Goal: Task Accomplishment & Management: Manage account settings

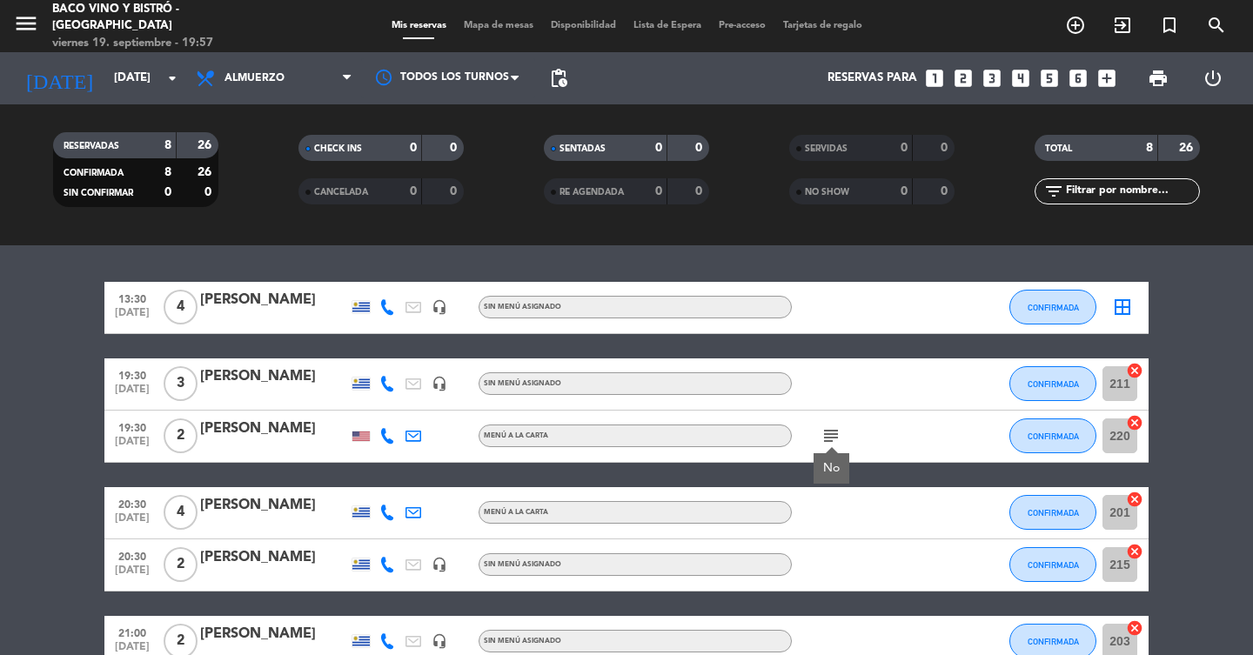
scroll to position [238, 0]
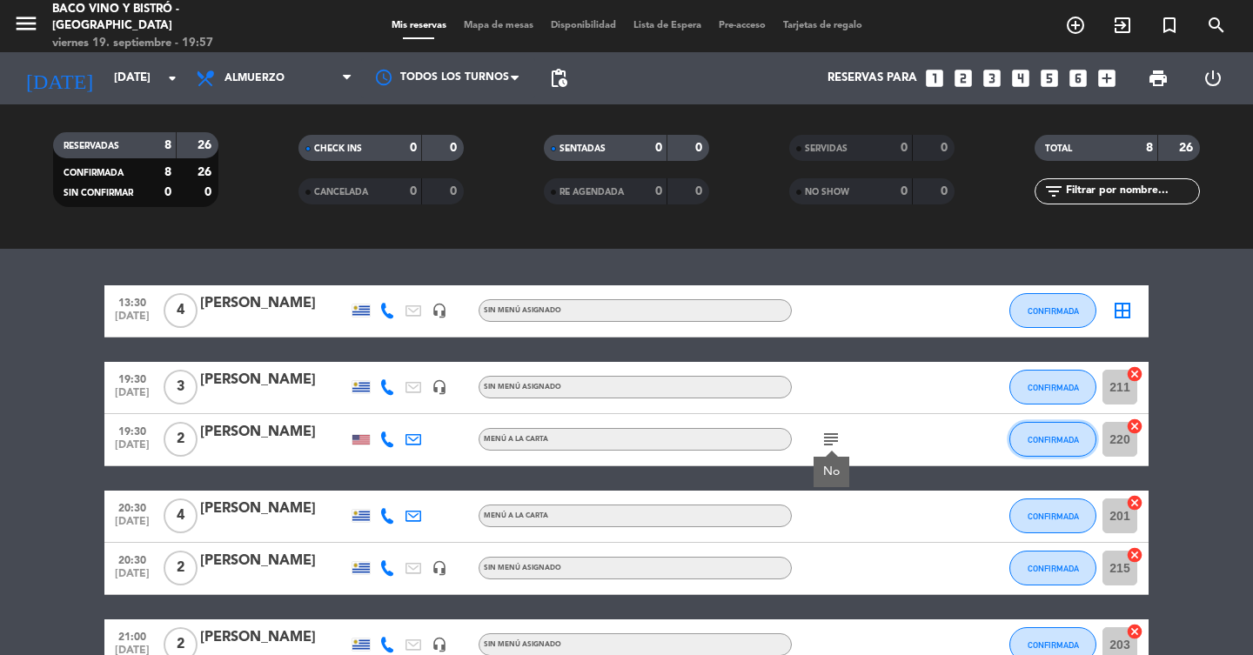
click at [1028, 439] on span "CONFIRMADA" at bounding box center [1053, 440] width 51 height 10
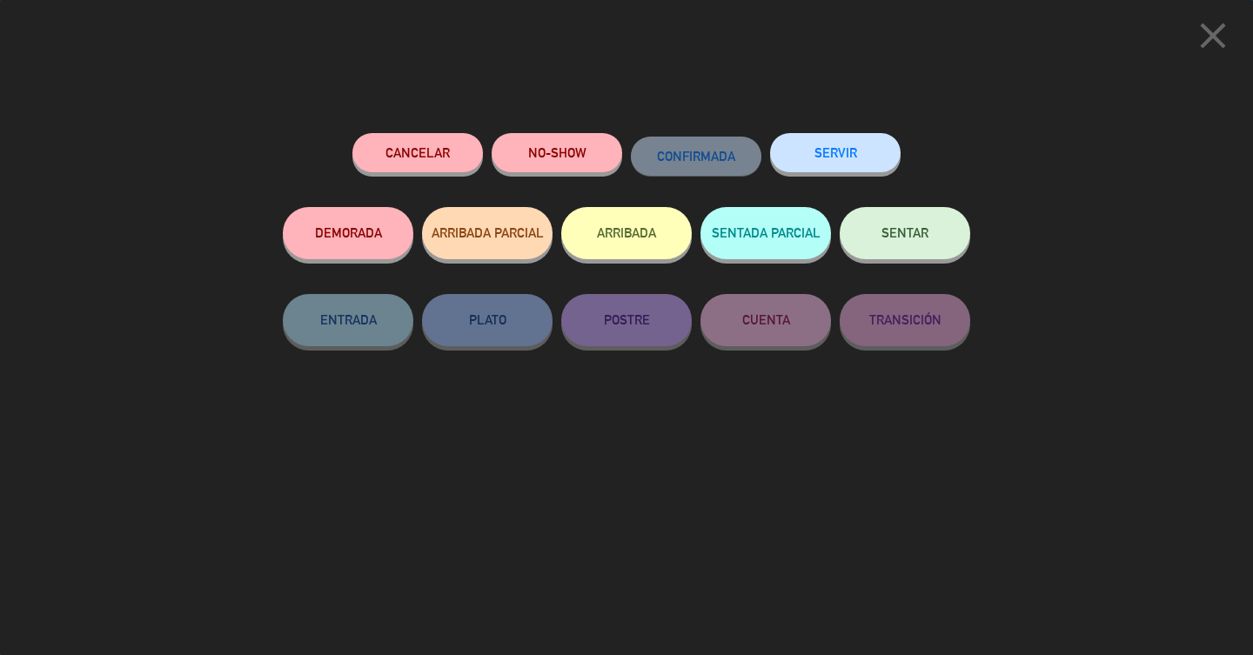
click at [635, 236] on button "ARRIBADA" at bounding box center [626, 233] width 131 height 52
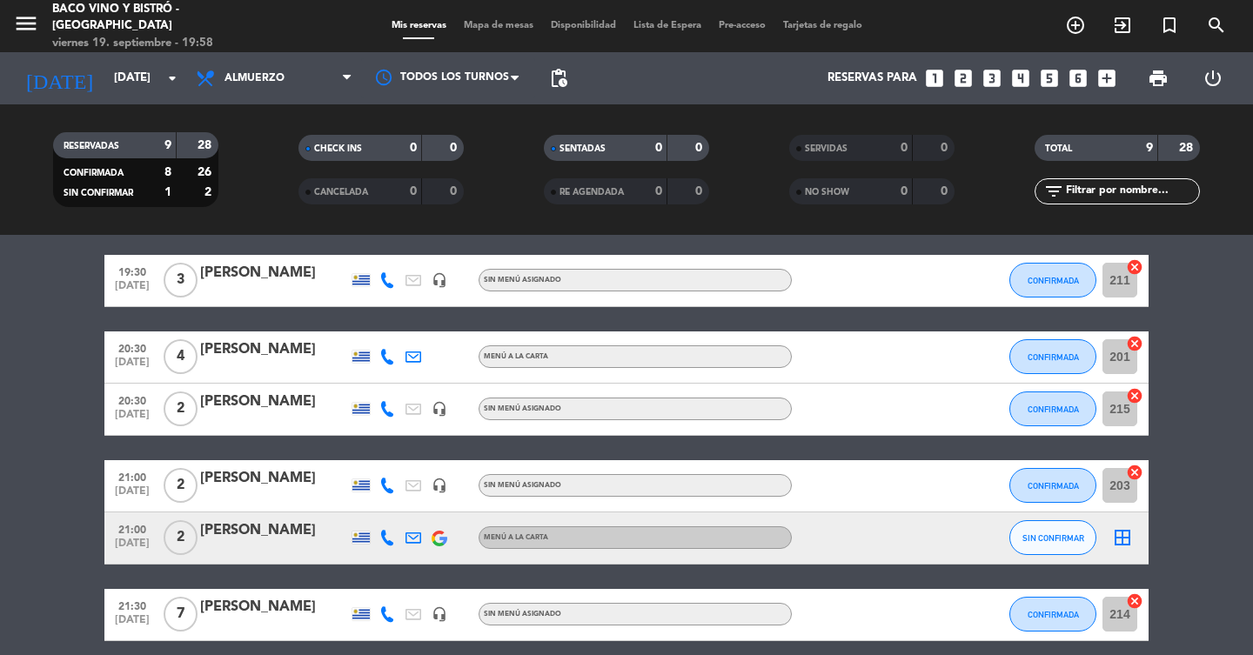
scroll to position [494, 0]
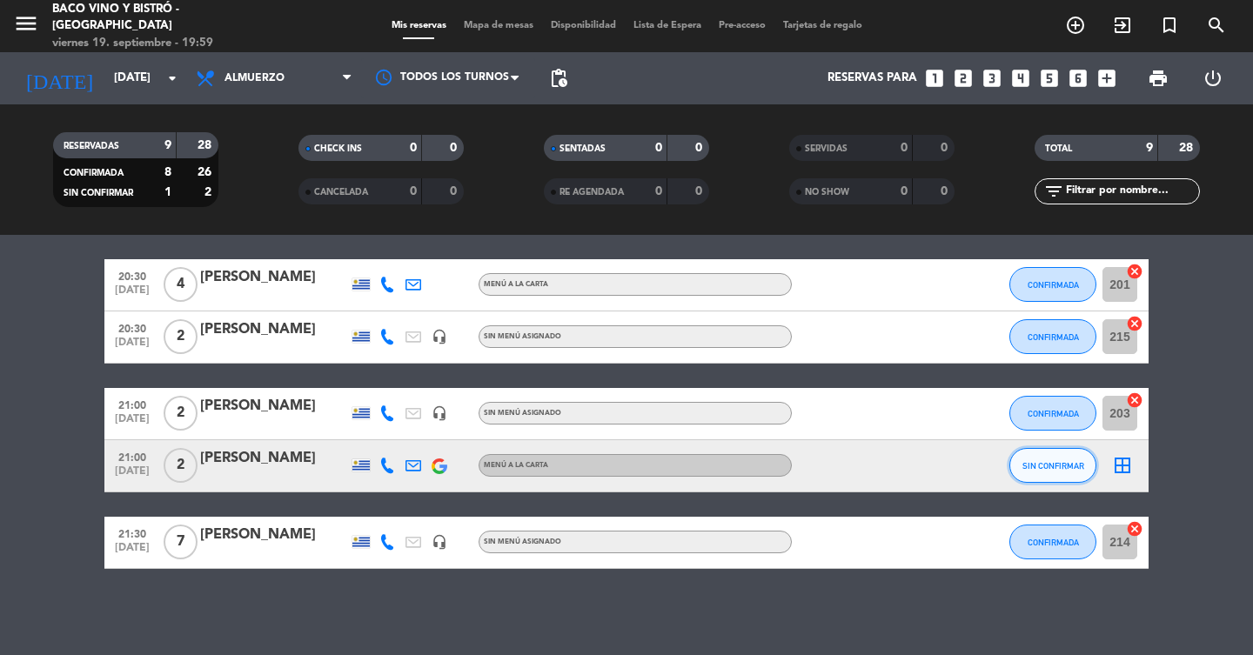
click at [1046, 461] on span "SIN CONFIRMAR" at bounding box center [1053, 466] width 62 height 10
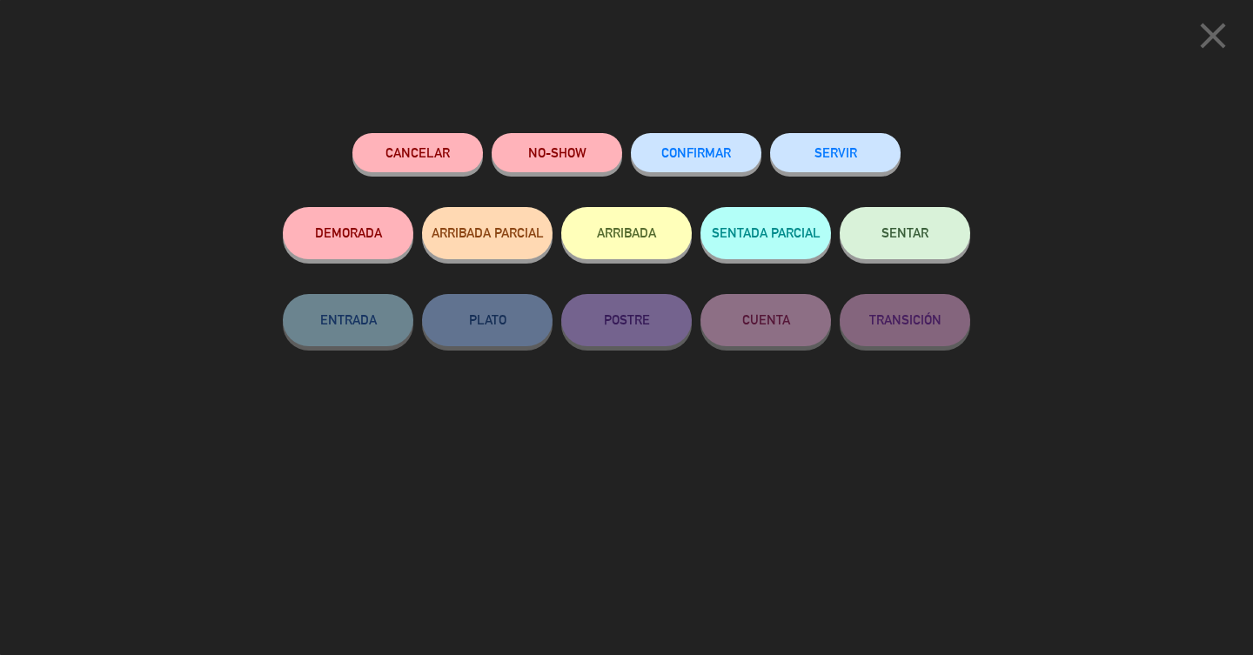
click at [747, 163] on button "CONFIRMAR" at bounding box center [696, 152] width 131 height 39
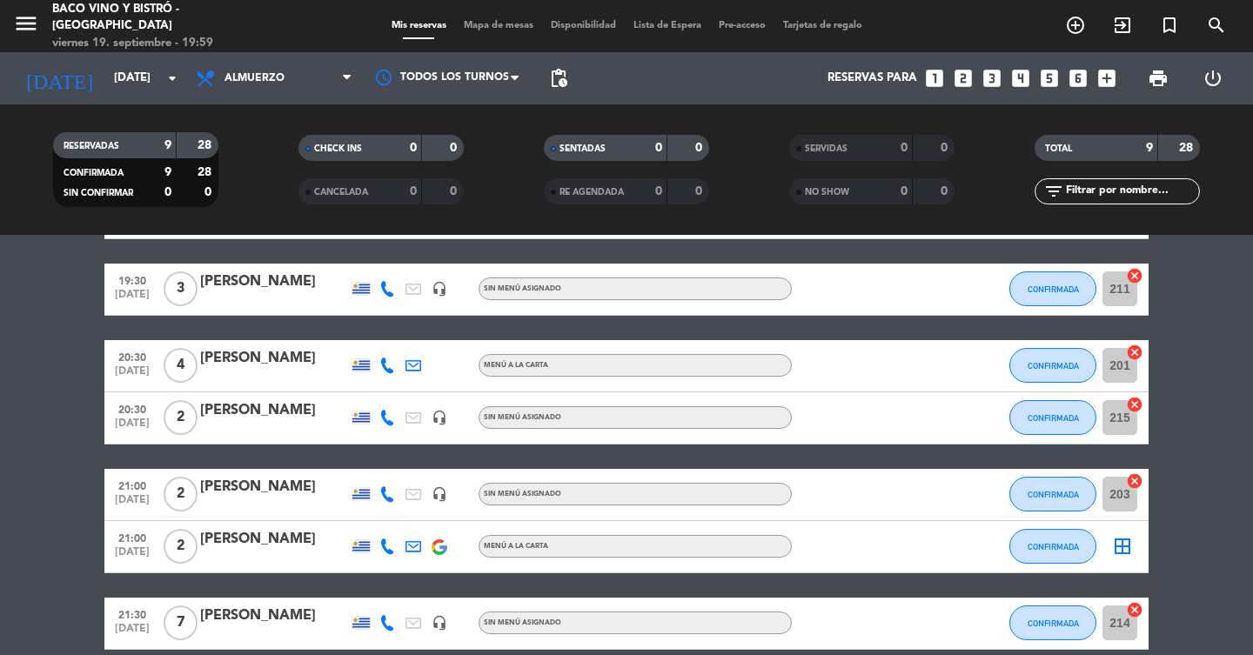
scroll to position [423, 0]
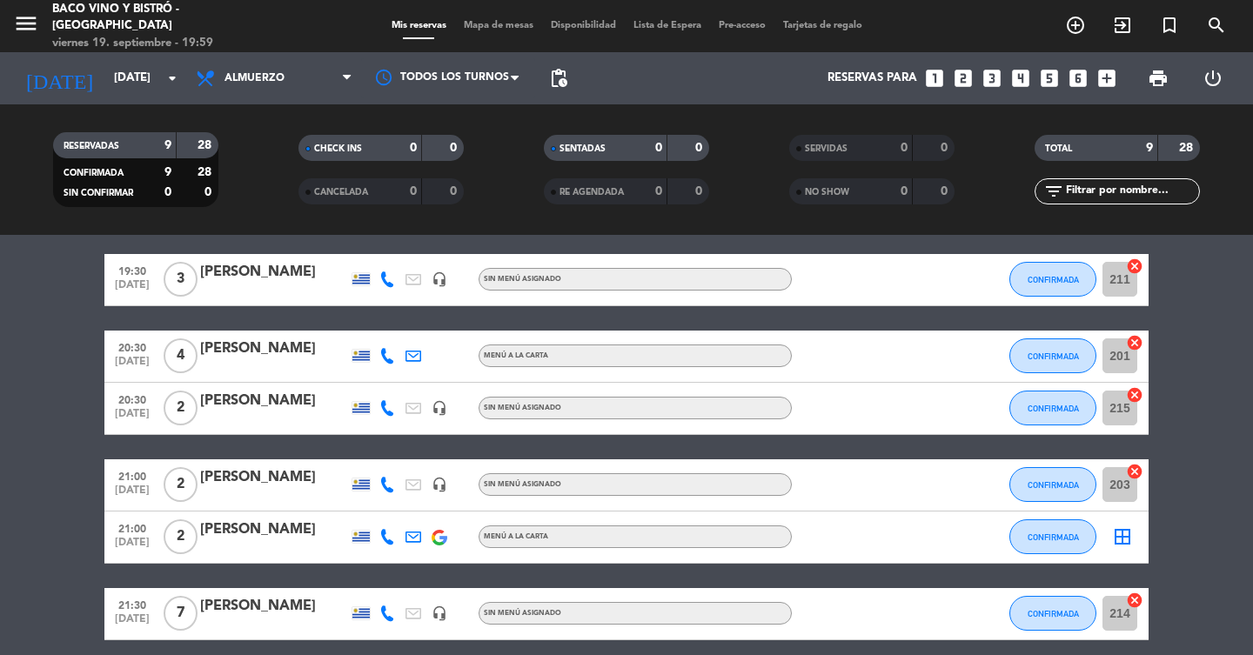
click at [1130, 541] on icon "border_all" at bounding box center [1122, 536] width 21 height 21
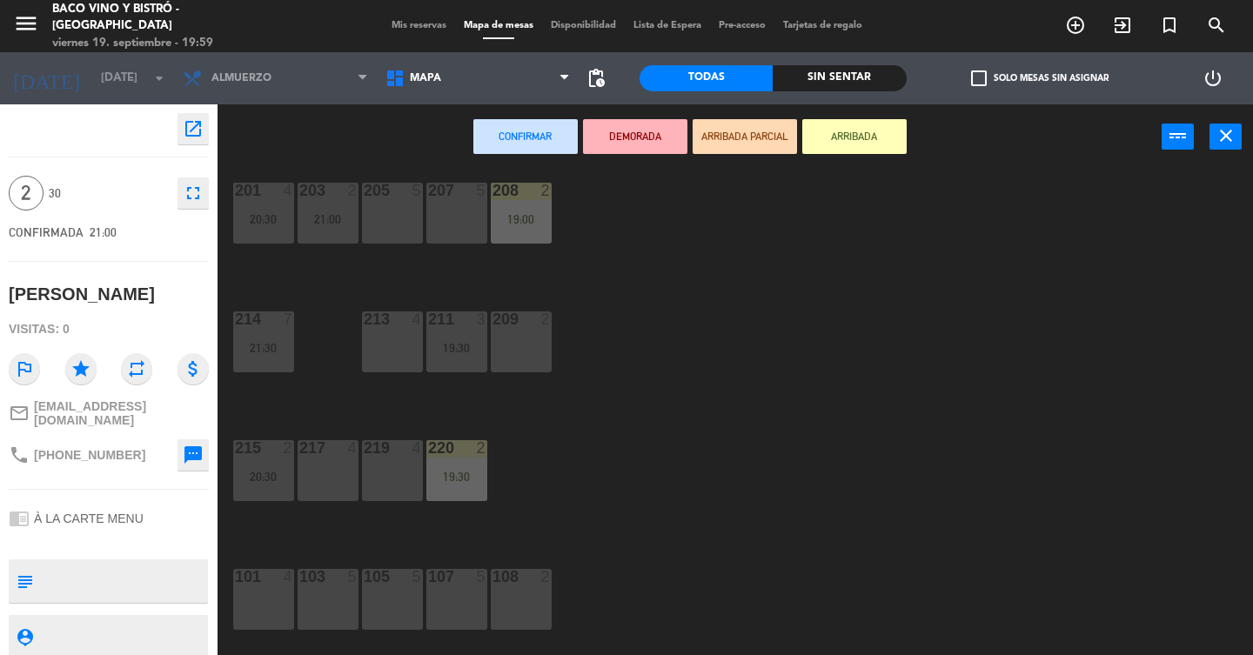
scroll to position [454, 0]
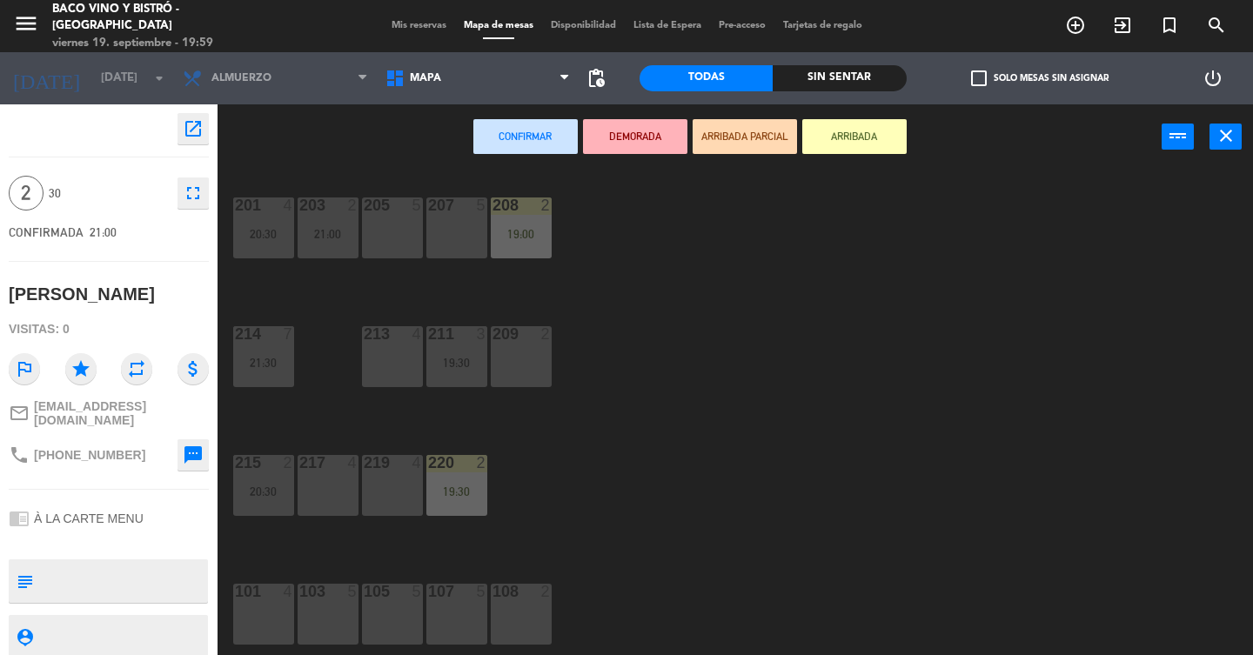
click at [526, 362] on div "209 2" at bounding box center [521, 356] width 61 height 61
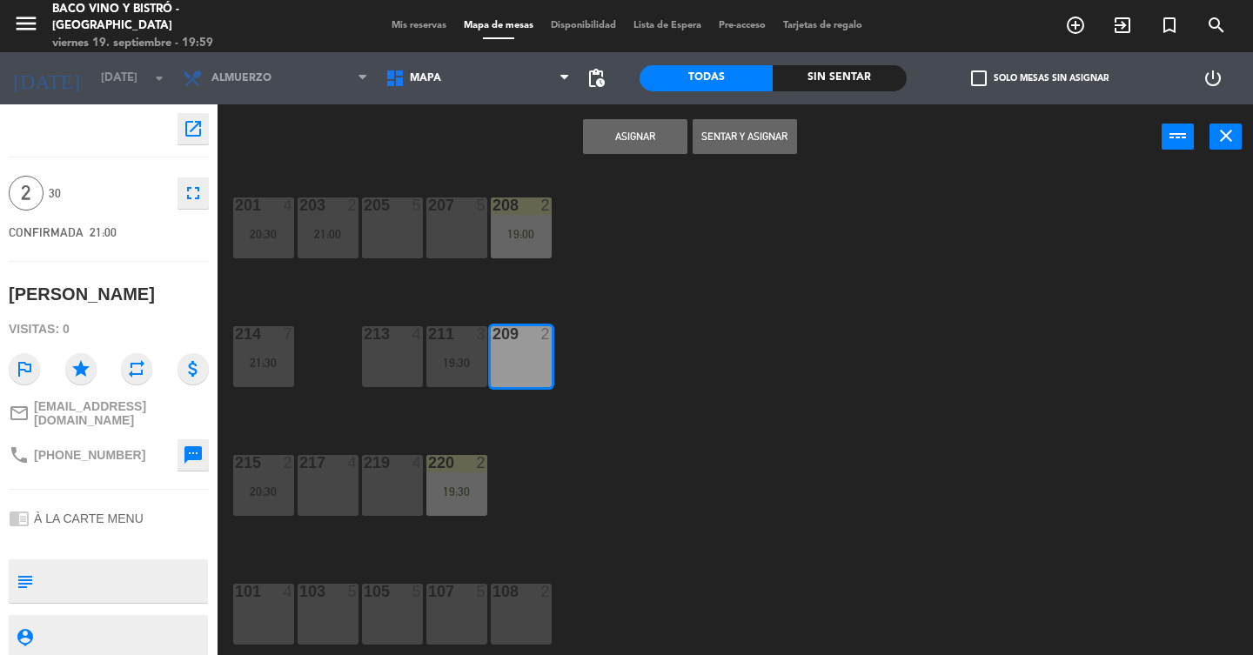
click at [613, 142] on button "Asignar" at bounding box center [635, 136] width 104 height 35
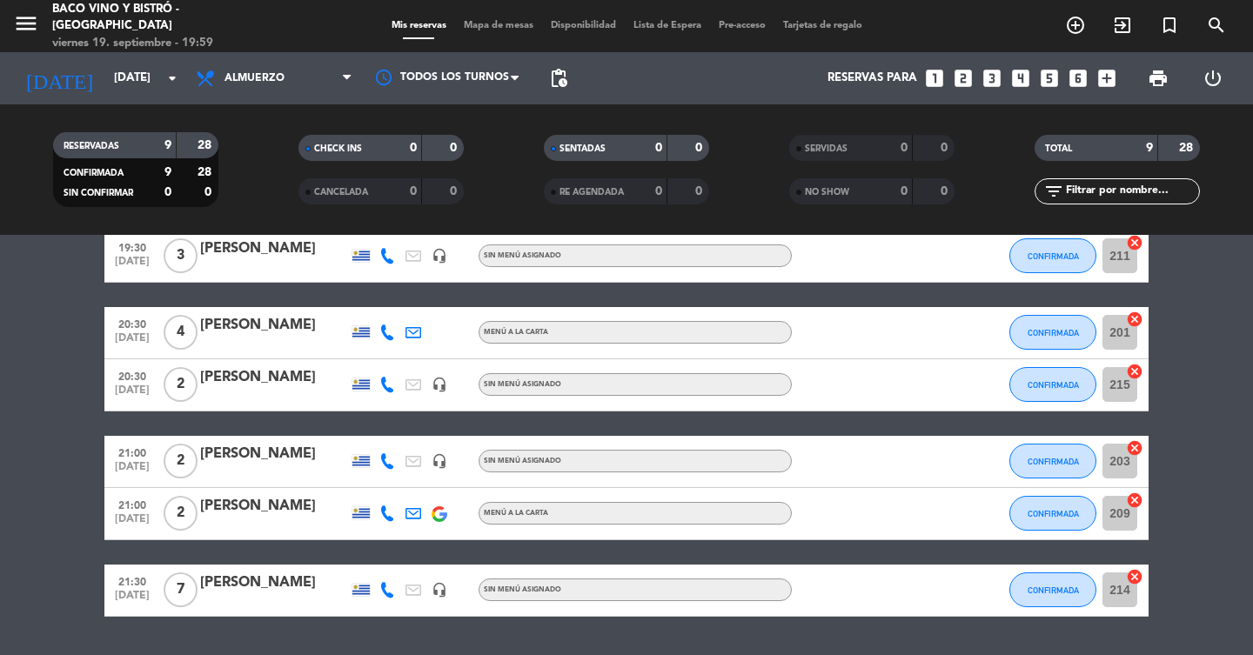
scroll to position [442, 0]
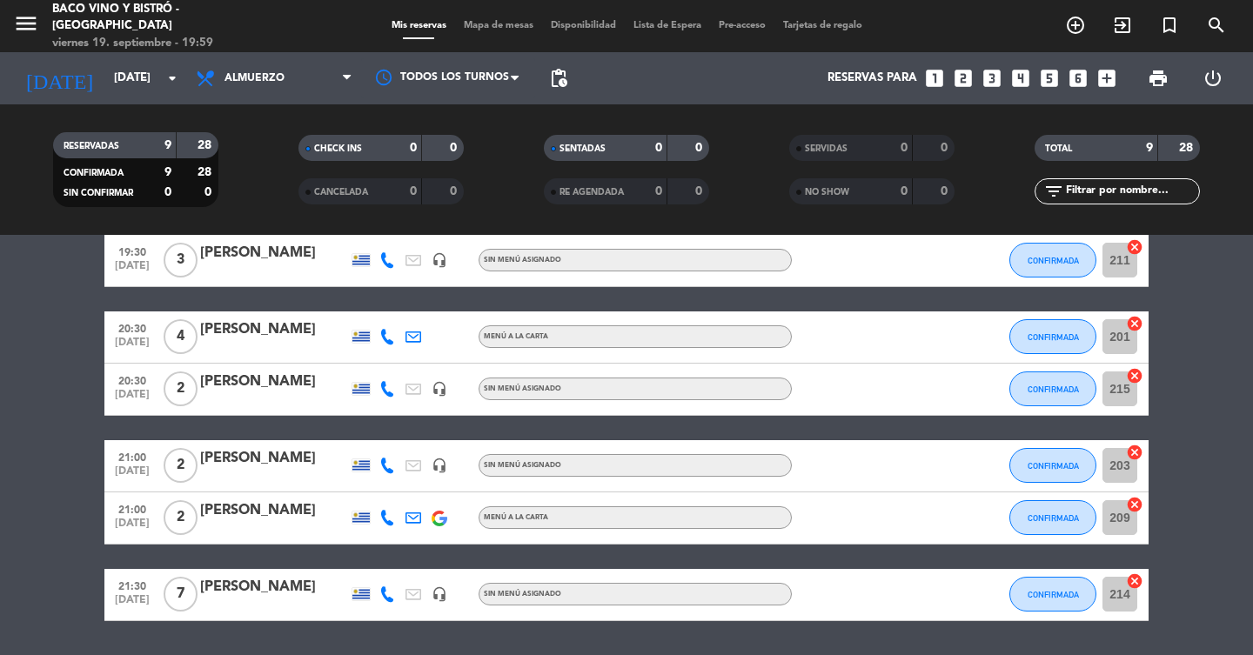
click at [24, 319] on bookings-row "13:30 [DATE] 4 [PERSON_NAME] headset_mic Sin menú asignado CONFIRMADA border_al…" at bounding box center [626, 389] width 1253 height 463
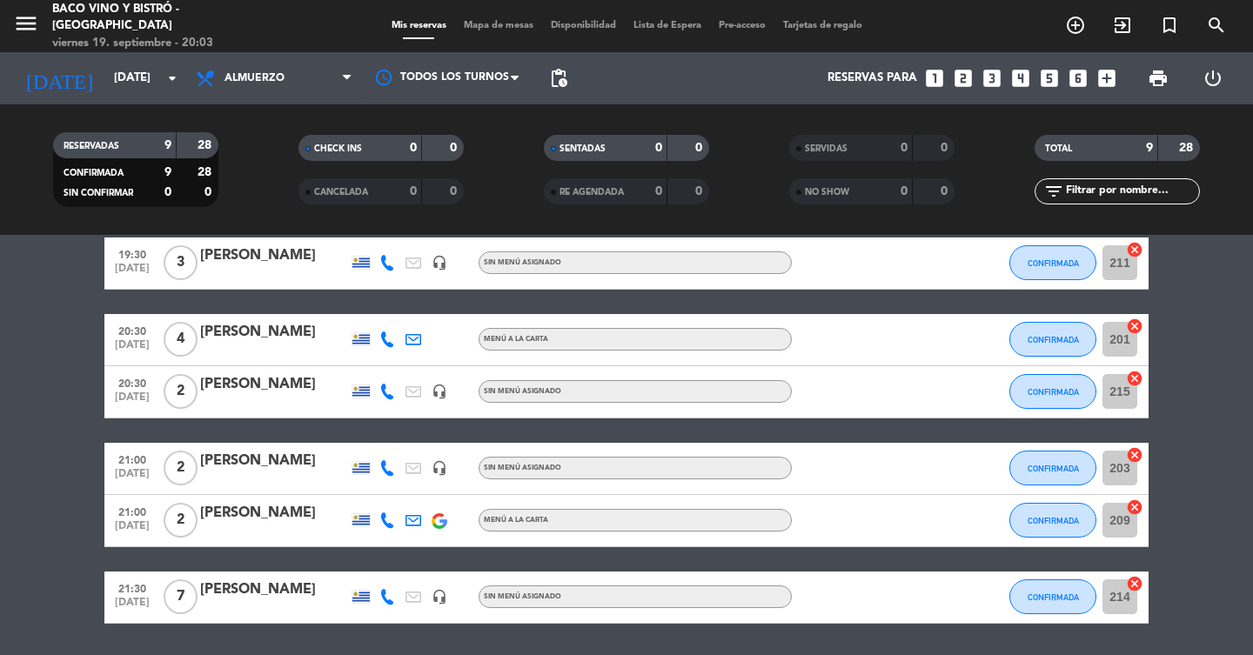
scroll to position [441, 0]
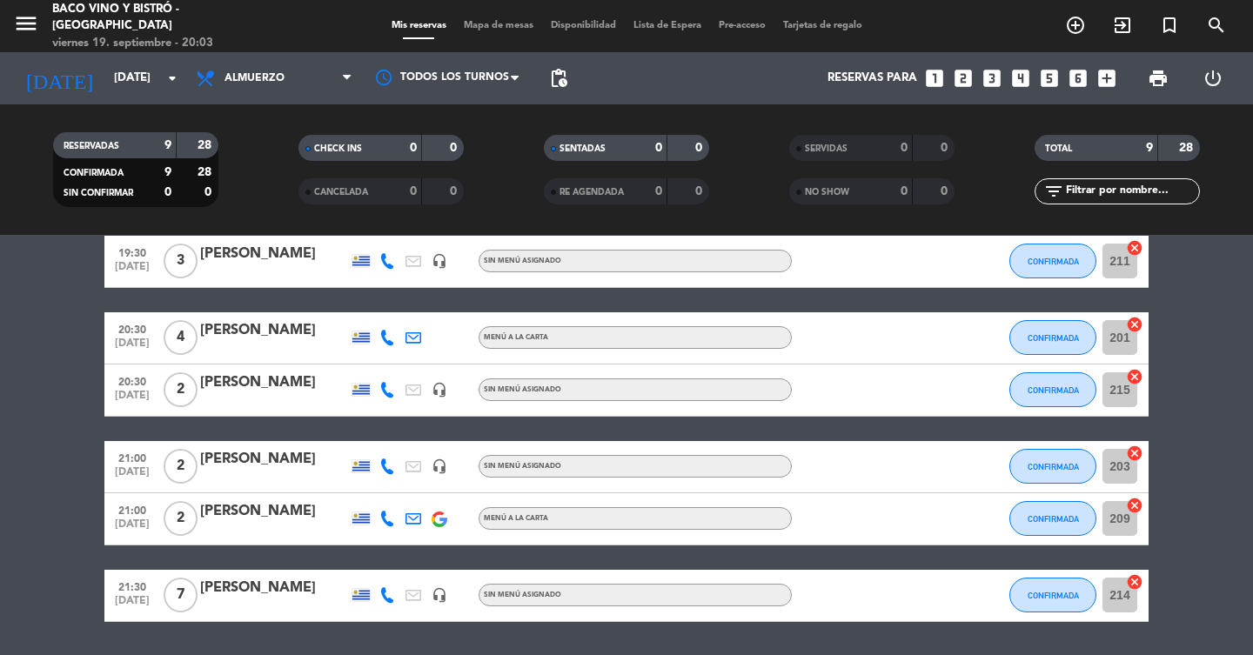
click at [1134, 322] on icon "cancel" at bounding box center [1134, 324] width 17 height 17
click at [1125, 345] on icon "border_all" at bounding box center [1122, 337] width 21 height 21
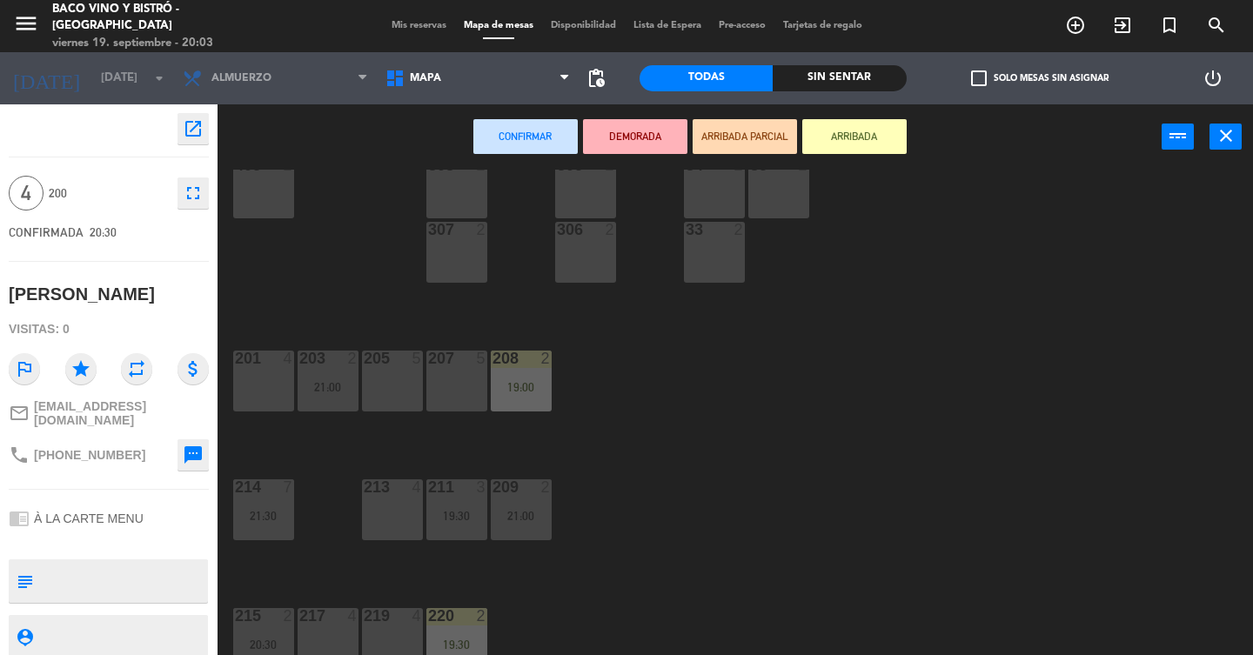
scroll to position [316, 0]
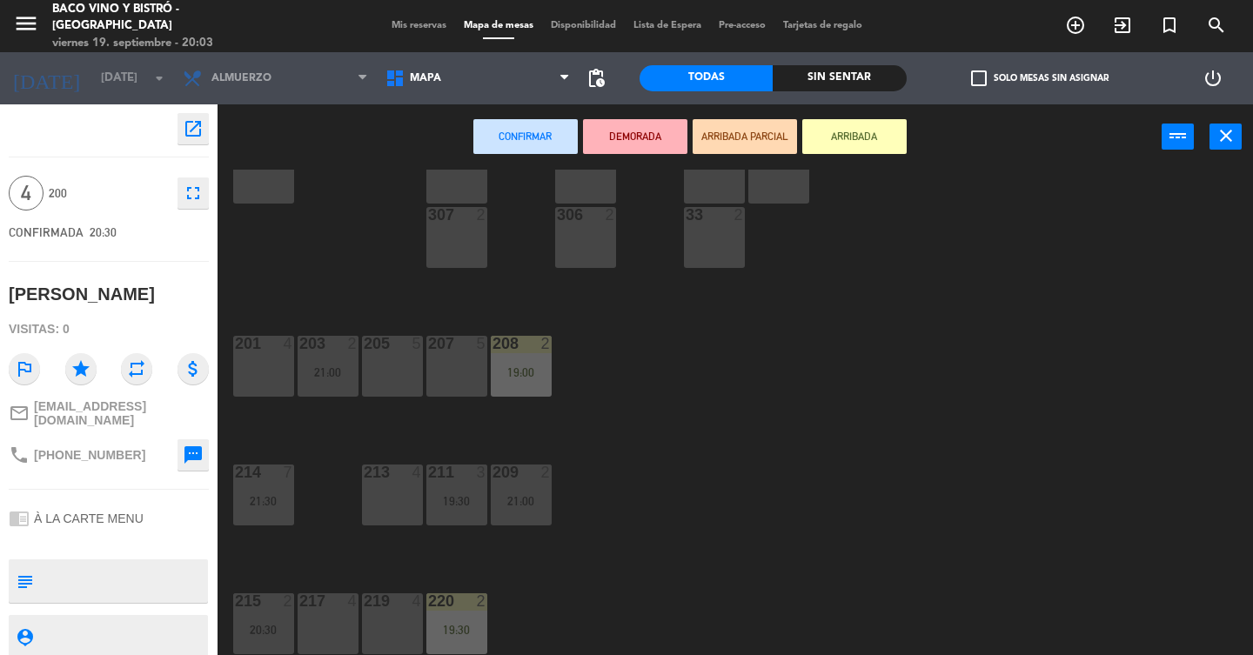
click at [392, 372] on div "205 5" at bounding box center [392, 366] width 61 height 61
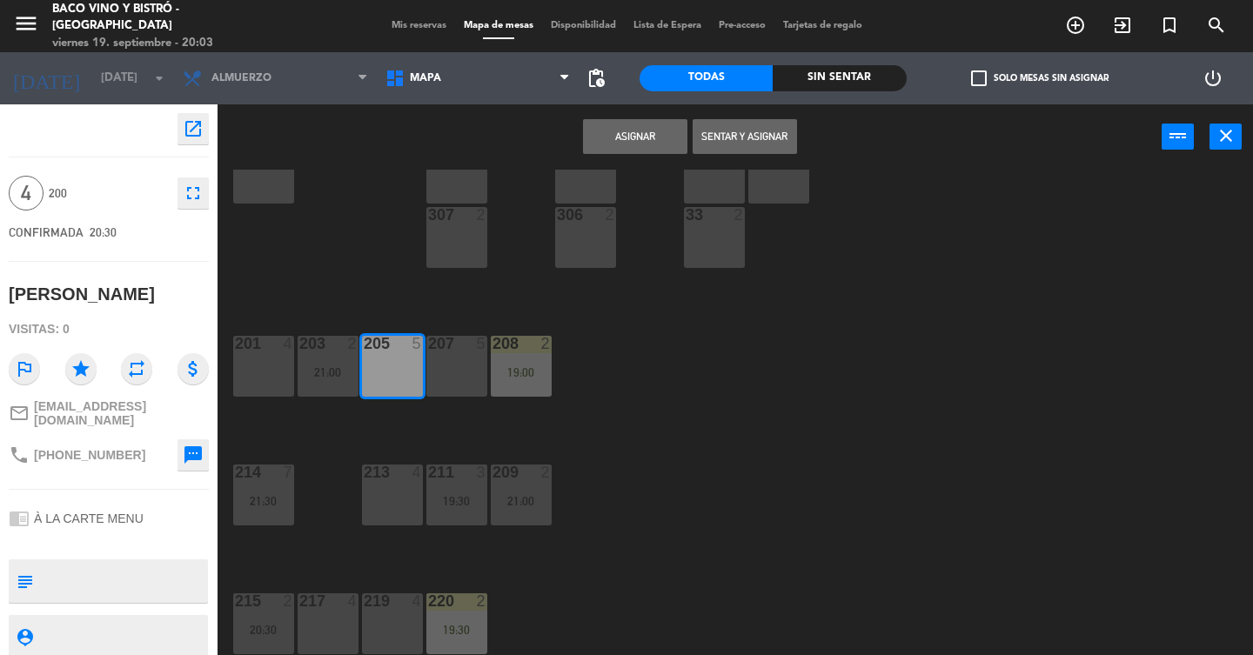
click at [654, 138] on button "Asignar" at bounding box center [635, 136] width 104 height 35
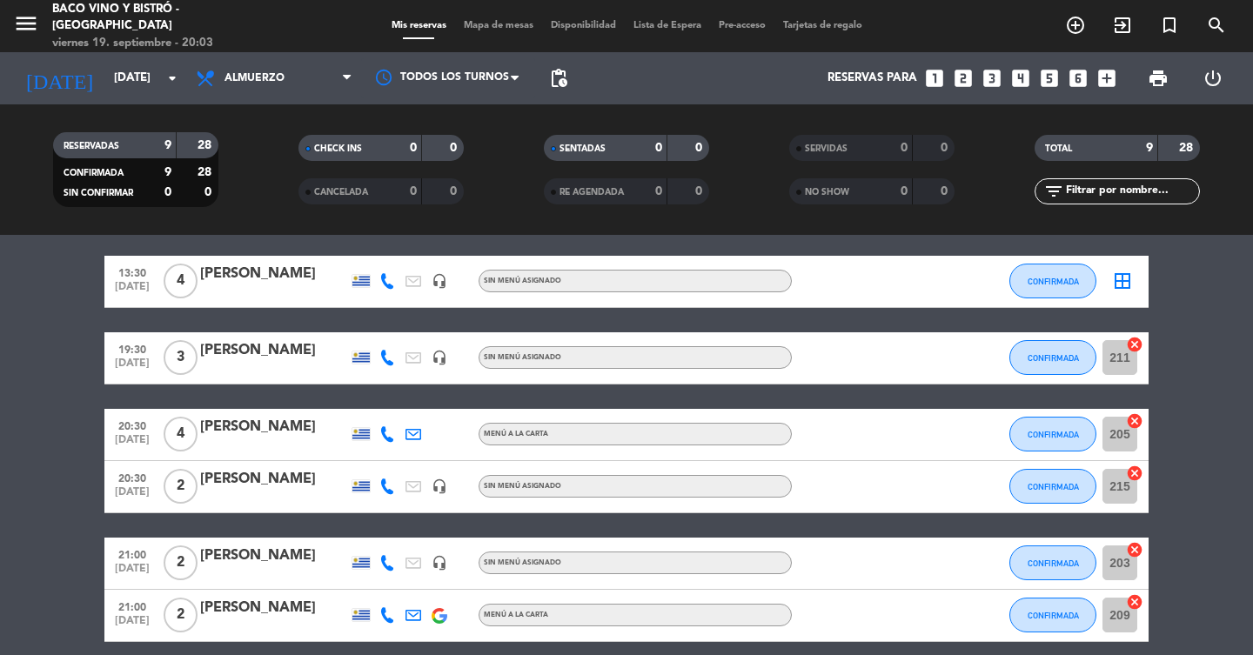
scroll to position [347, 0]
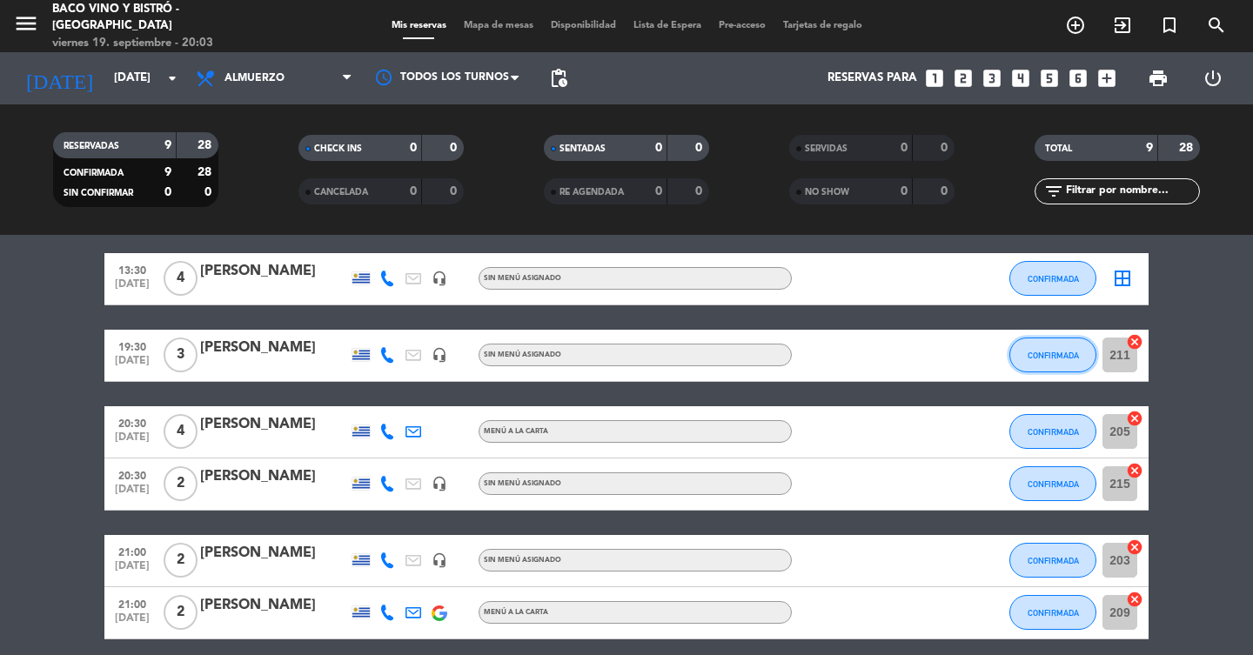
click at [1055, 345] on button "CONFIRMADA" at bounding box center [1052, 355] width 87 height 35
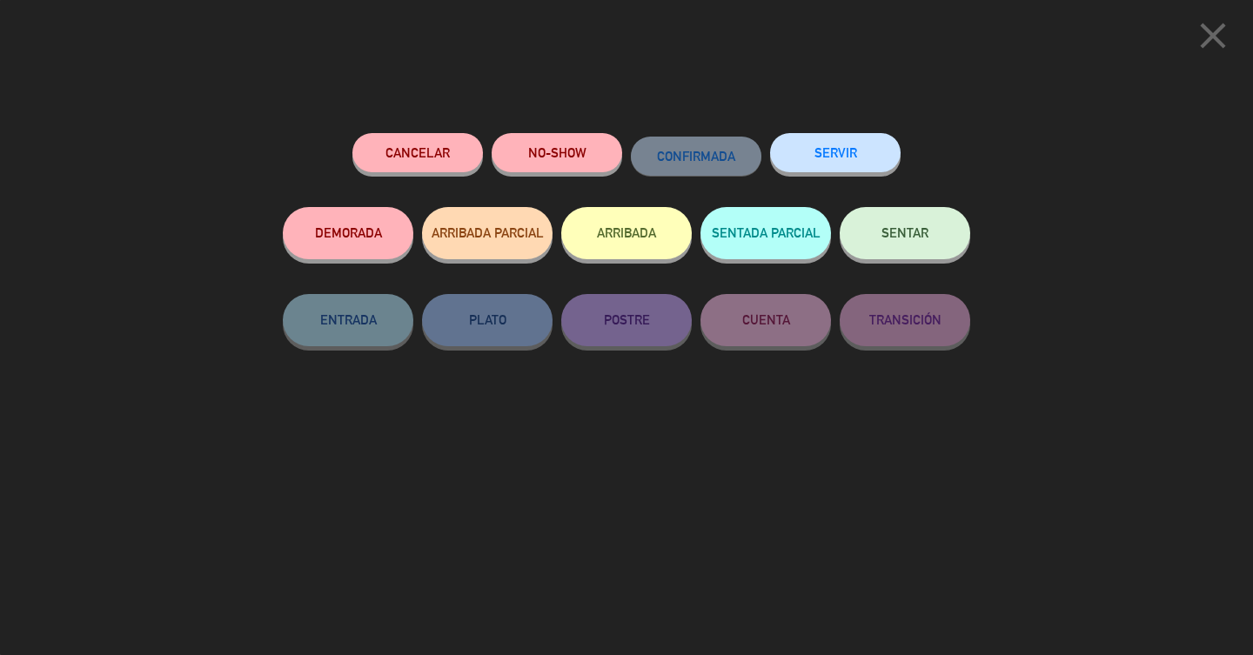
click at [663, 231] on button "ARRIBADA" at bounding box center [626, 233] width 131 height 52
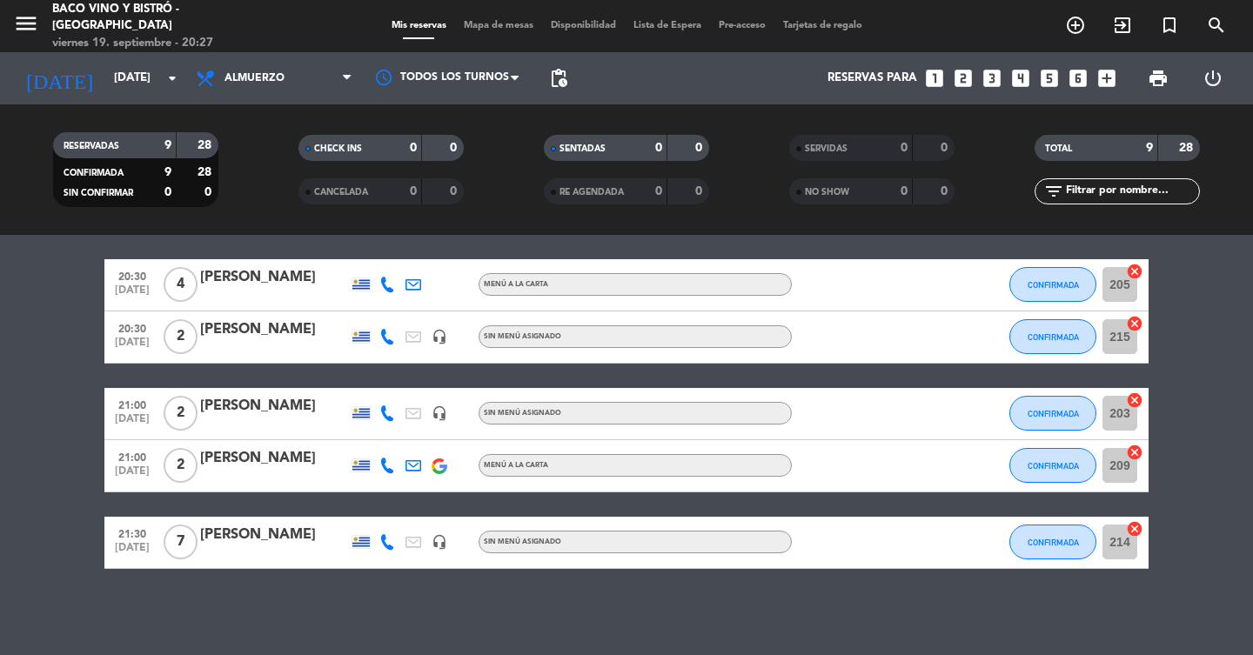
scroll to position [480, 0]
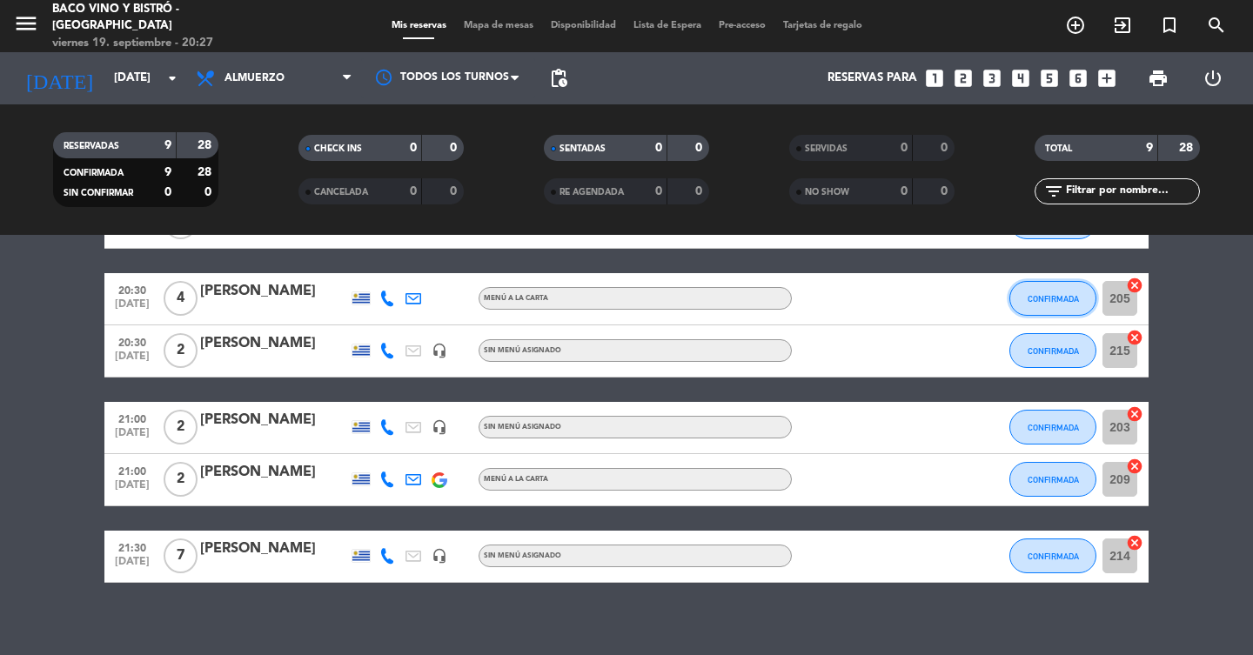
click at [1064, 298] on span "CONFIRMADA" at bounding box center [1053, 299] width 51 height 10
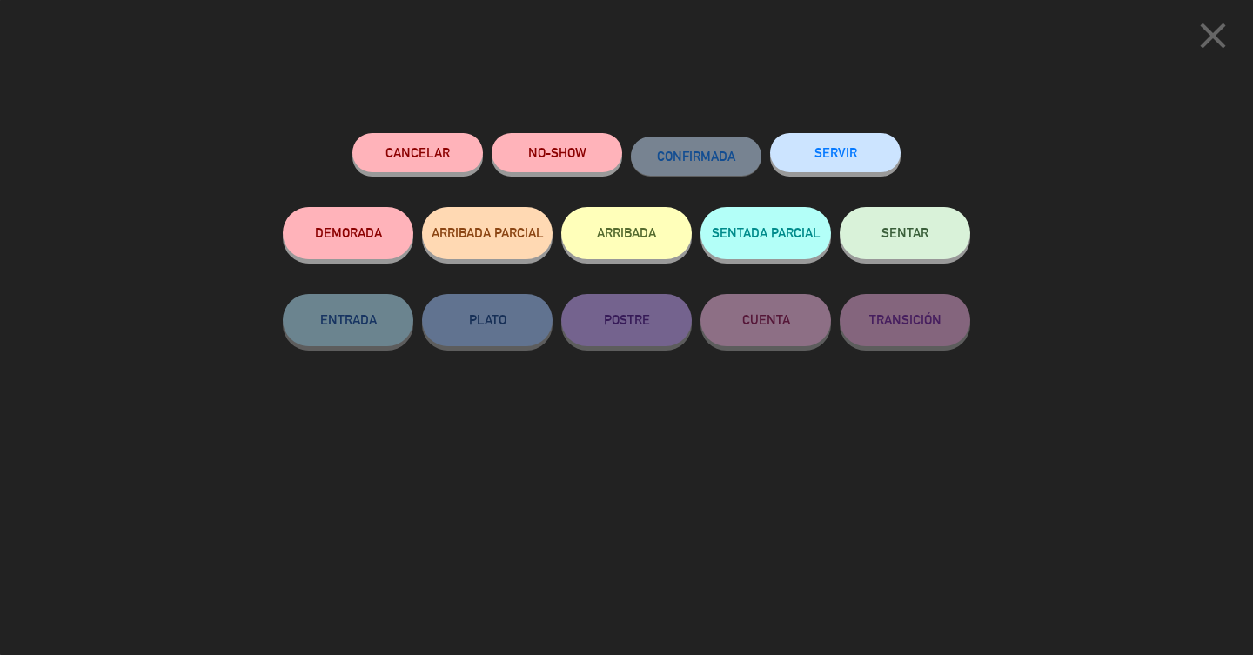
click at [610, 235] on button "ARRIBADA" at bounding box center [626, 233] width 131 height 52
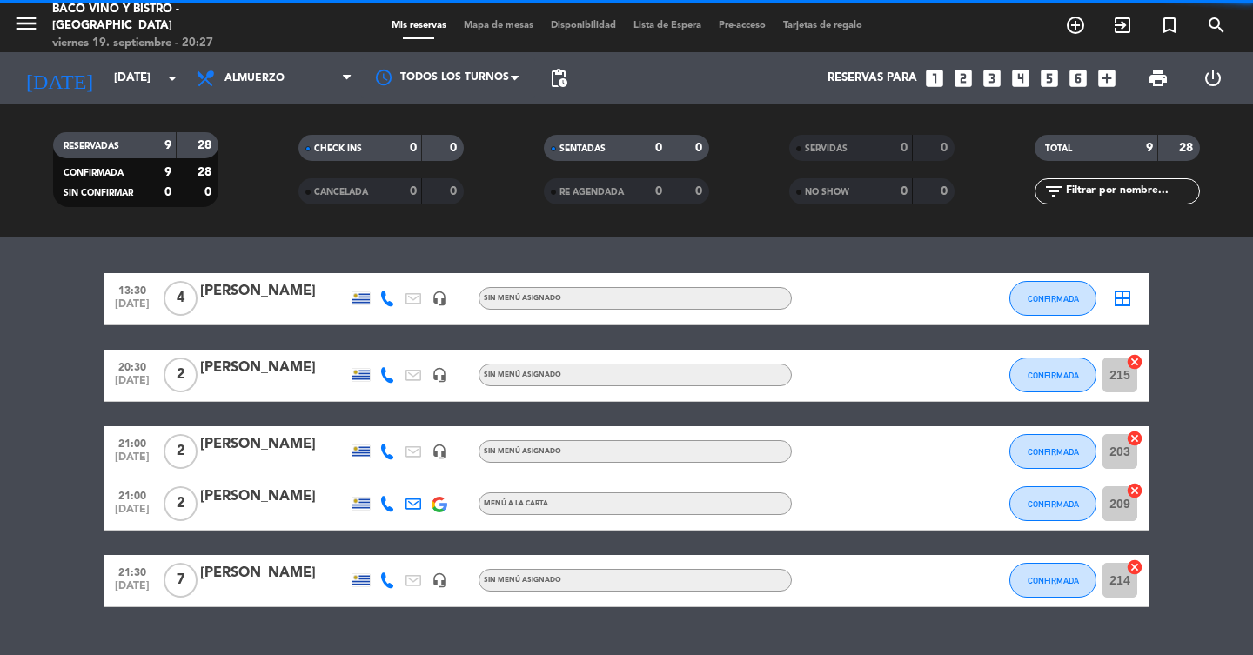
scroll to position [519, 0]
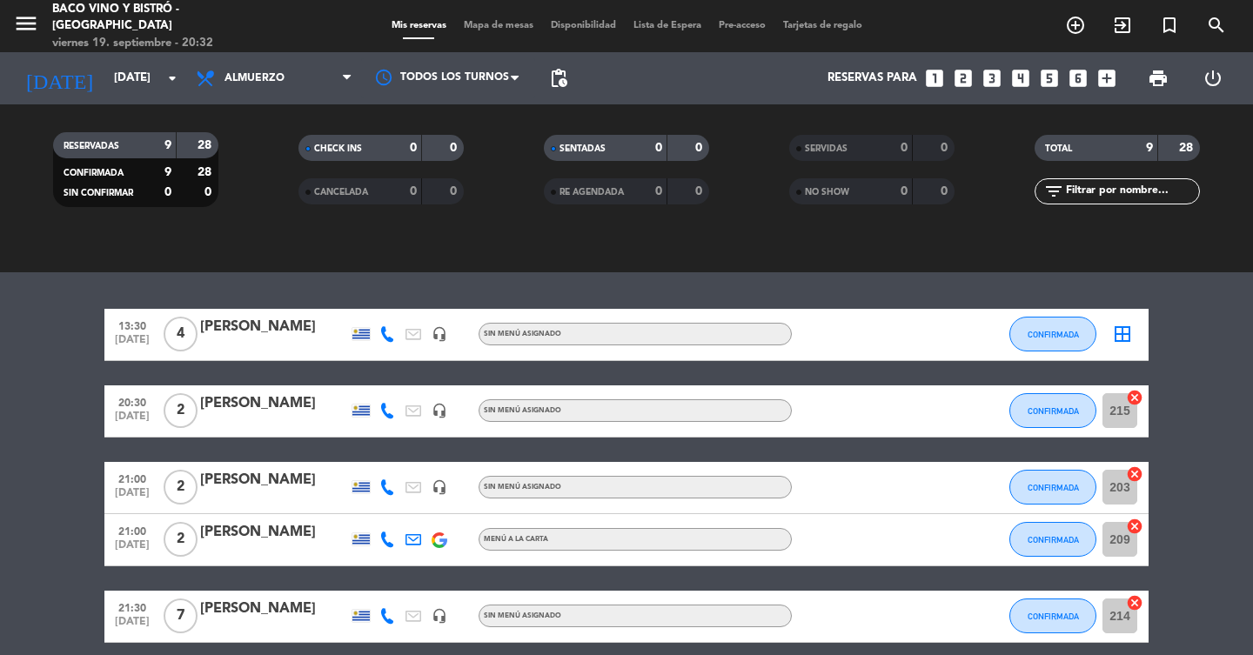
scroll to position [510, 0]
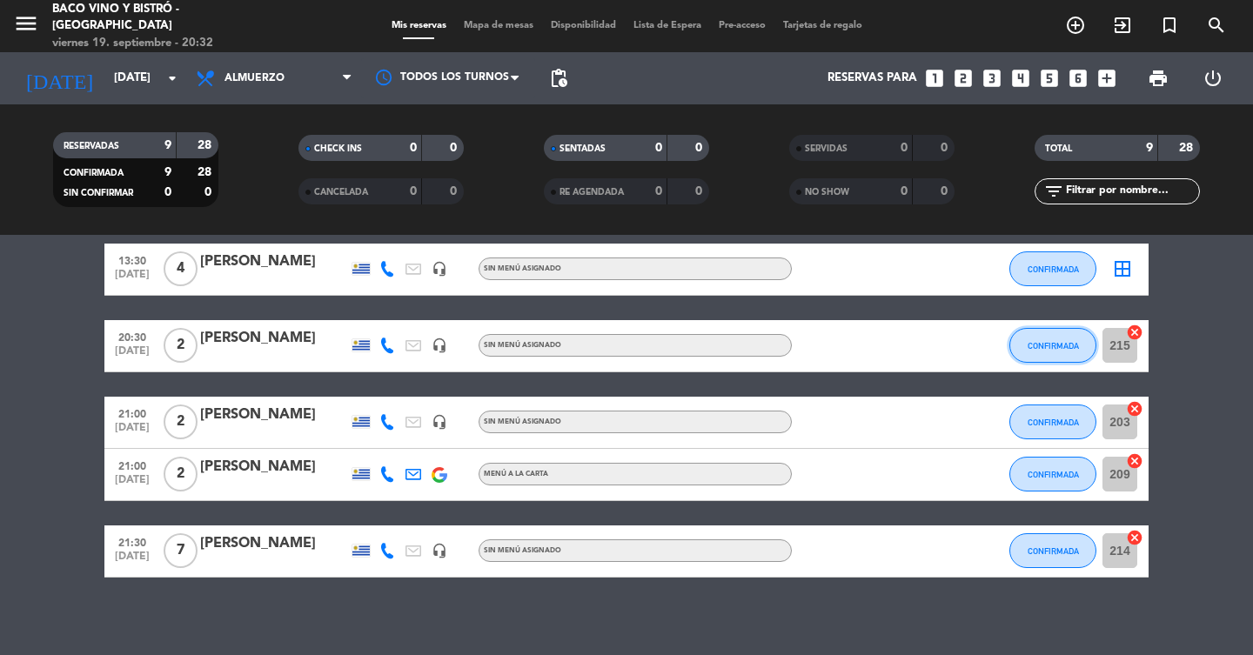
click at [1042, 351] on button "CONFIRMADA" at bounding box center [1052, 345] width 87 height 35
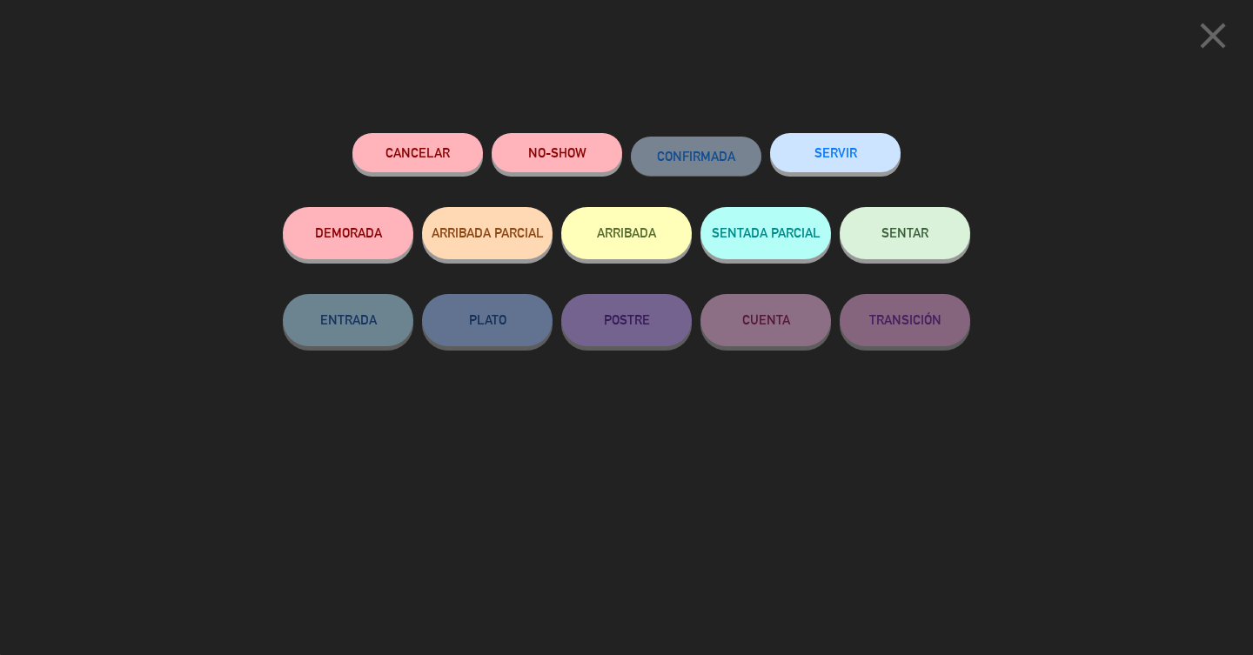
click at [597, 224] on button "ARRIBADA" at bounding box center [626, 233] width 131 height 52
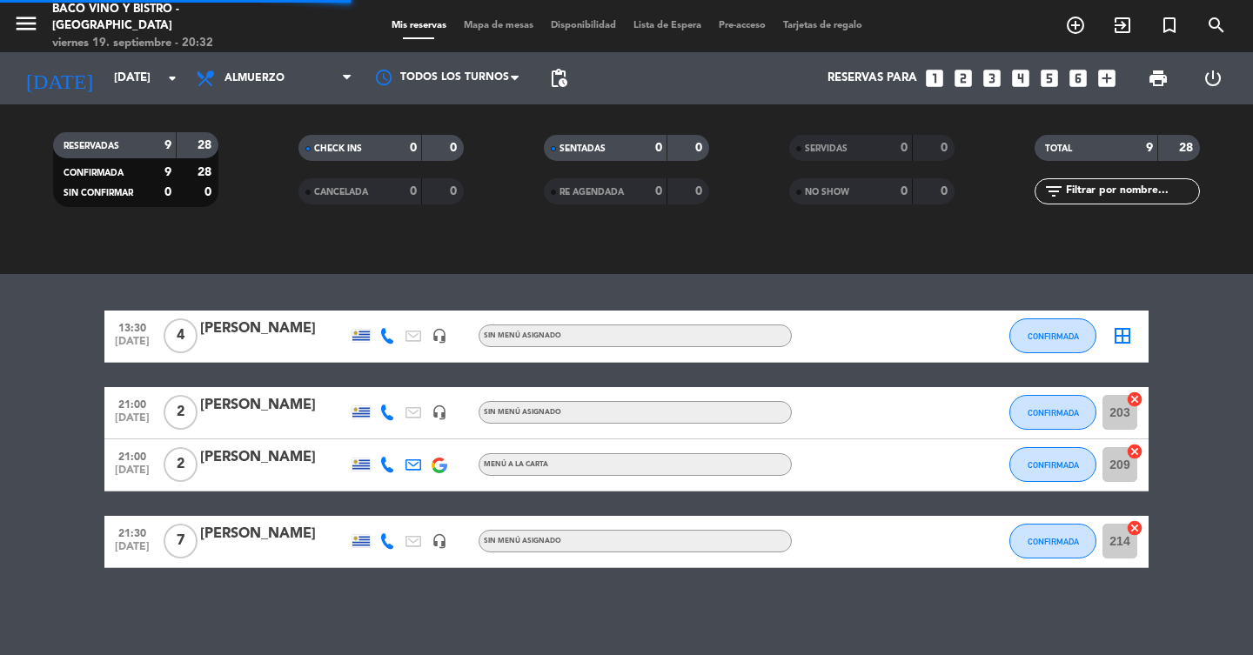
scroll to position [494, 0]
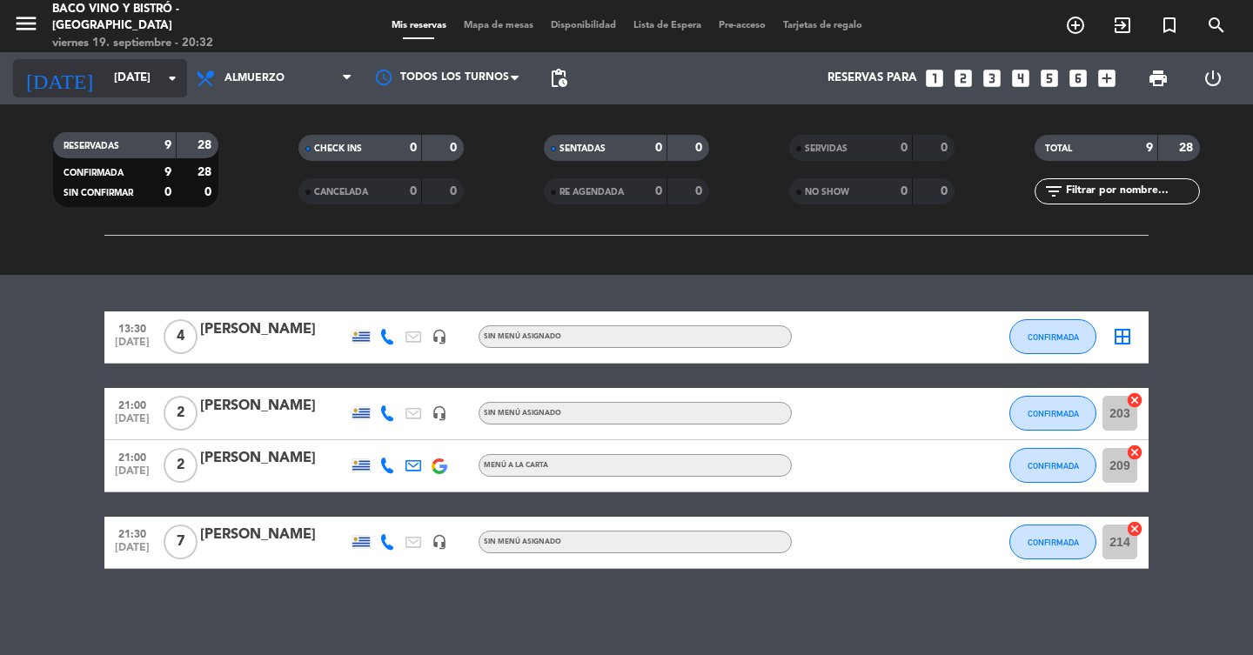
click at [143, 86] on input "[DATE]" at bounding box center [181, 78] width 153 height 31
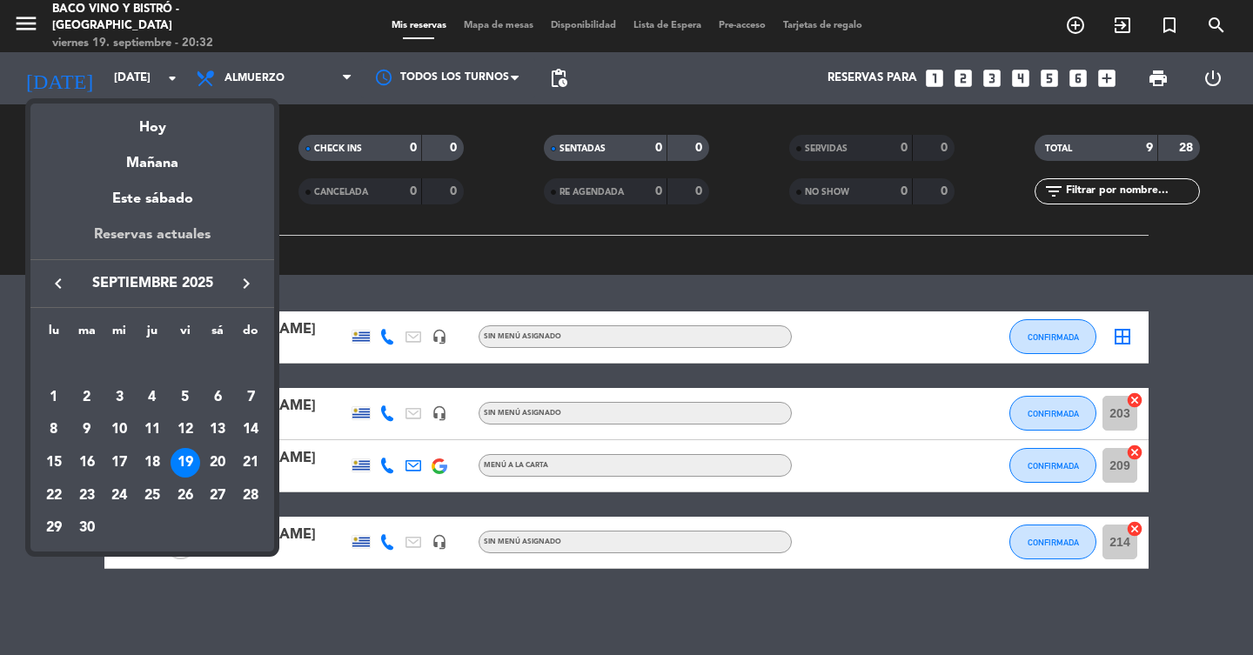
click at [179, 244] on div "Reservas actuales" at bounding box center [152, 242] width 244 height 36
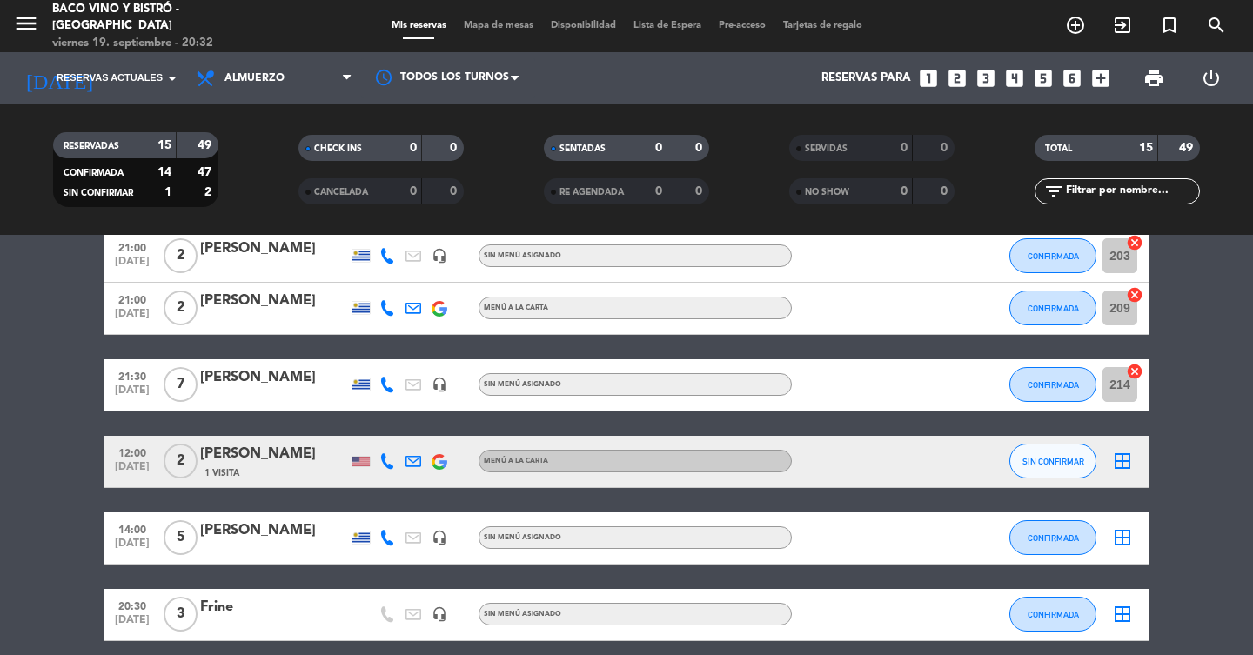
scroll to position [599, 0]
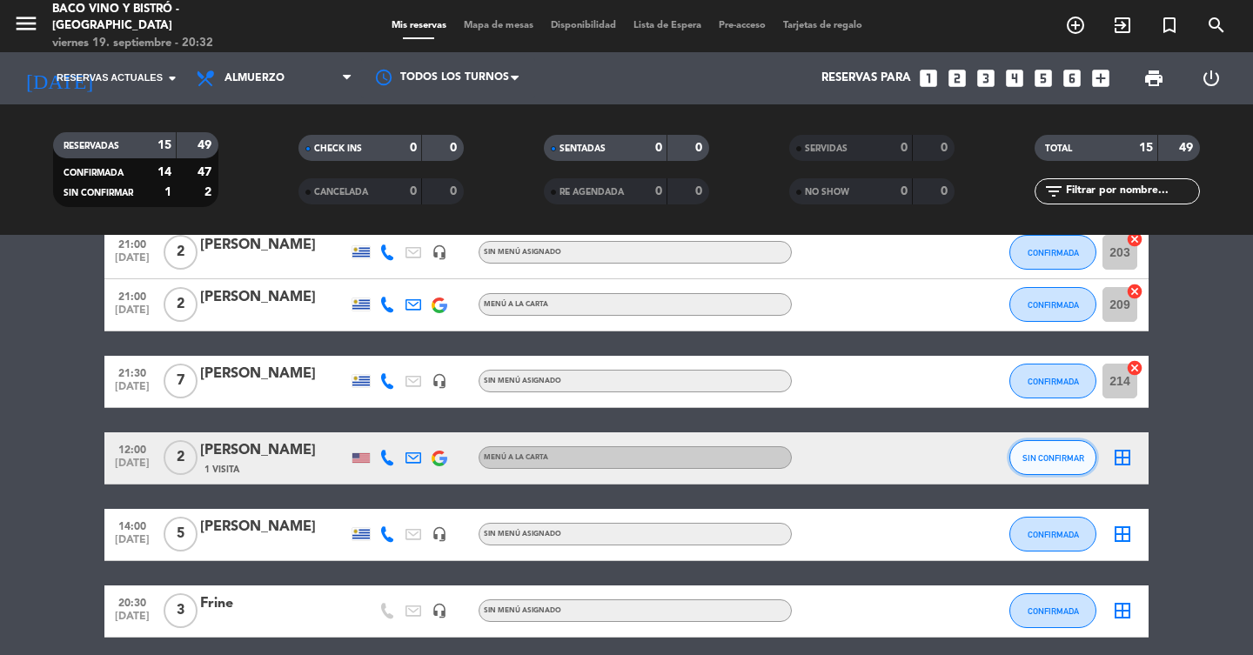
click at [1018, 456] on button "SIN CONFIRMAR" at bounding box center [1052, 457] width 87 height 35
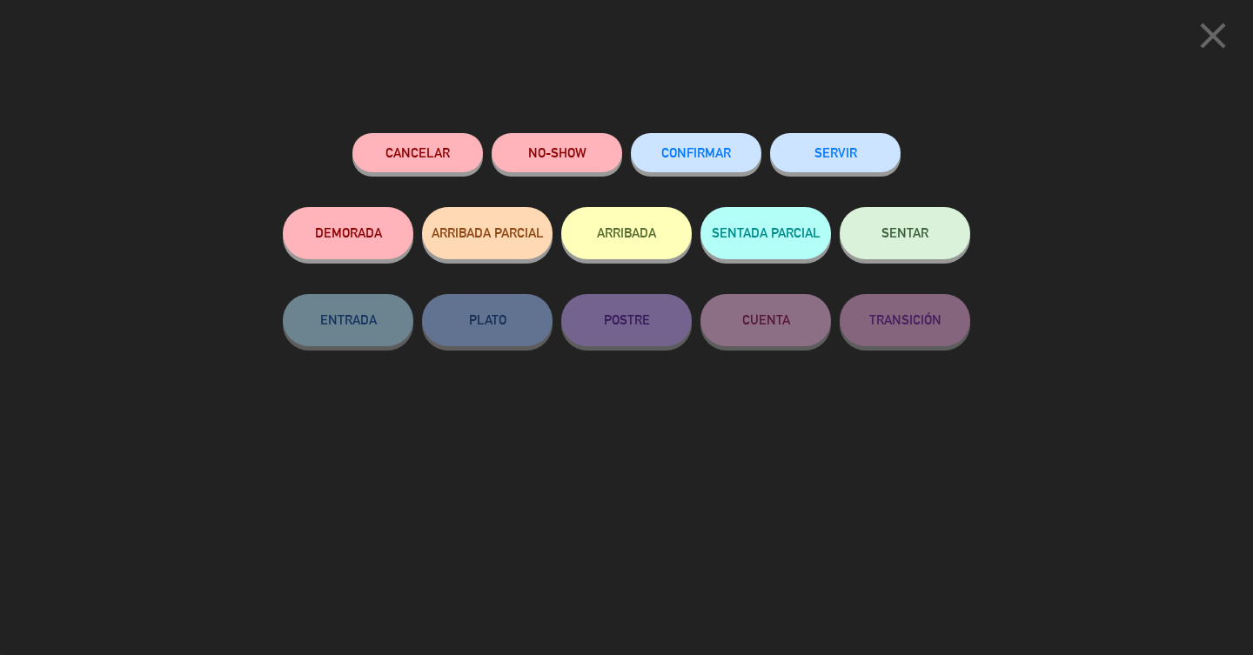
click at [743, 164] on button "CONFIRMAR" at bounding box center [696, 152] width 131 height 39
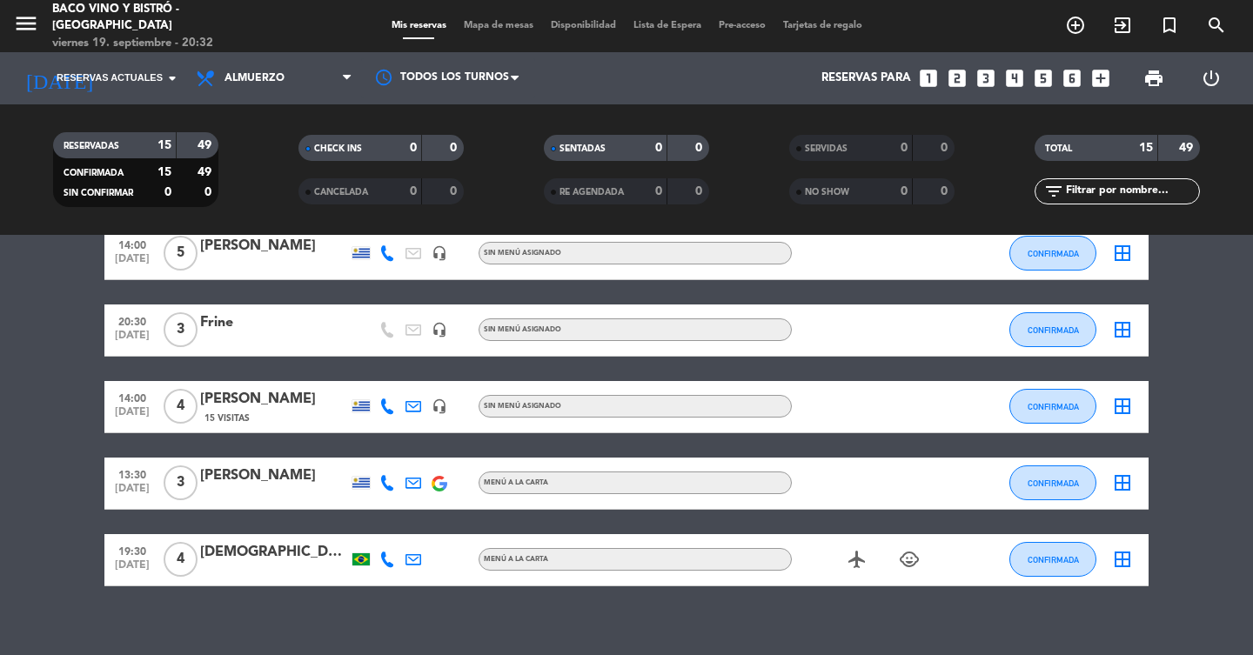
scroll to position [897, 0]
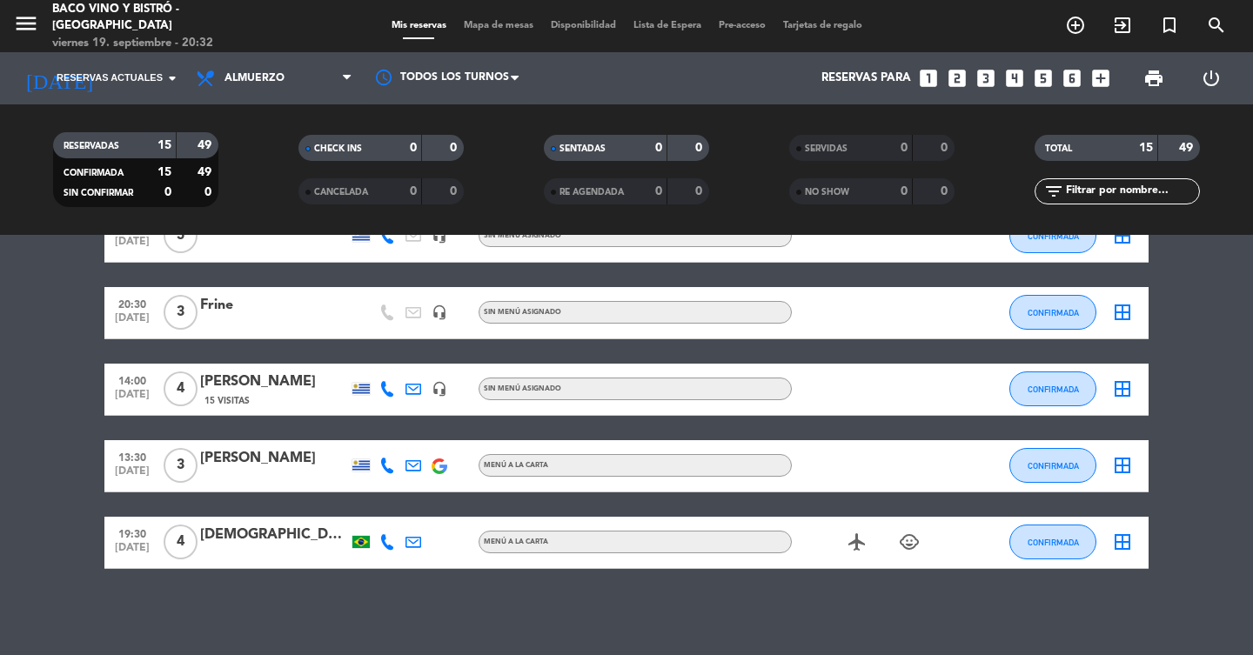
click at [857, 548] on icon "airplanemode_active" at bounding box center [857, 542] width 21 height 21
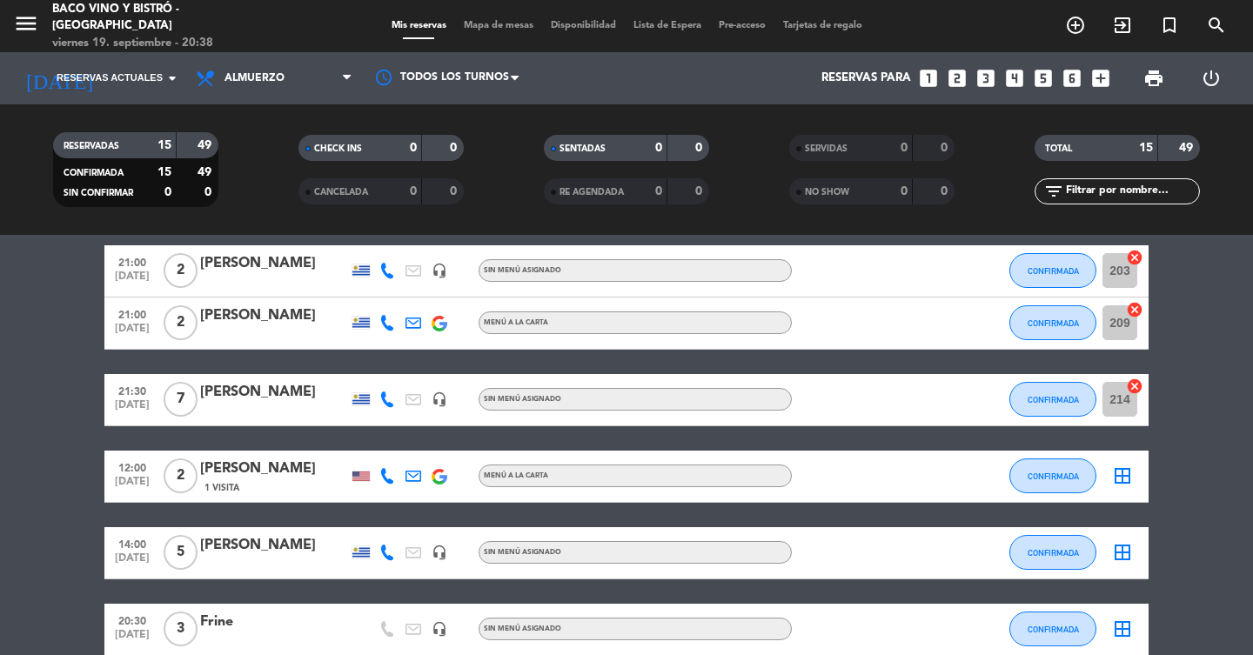
scroll to position [578, 0]
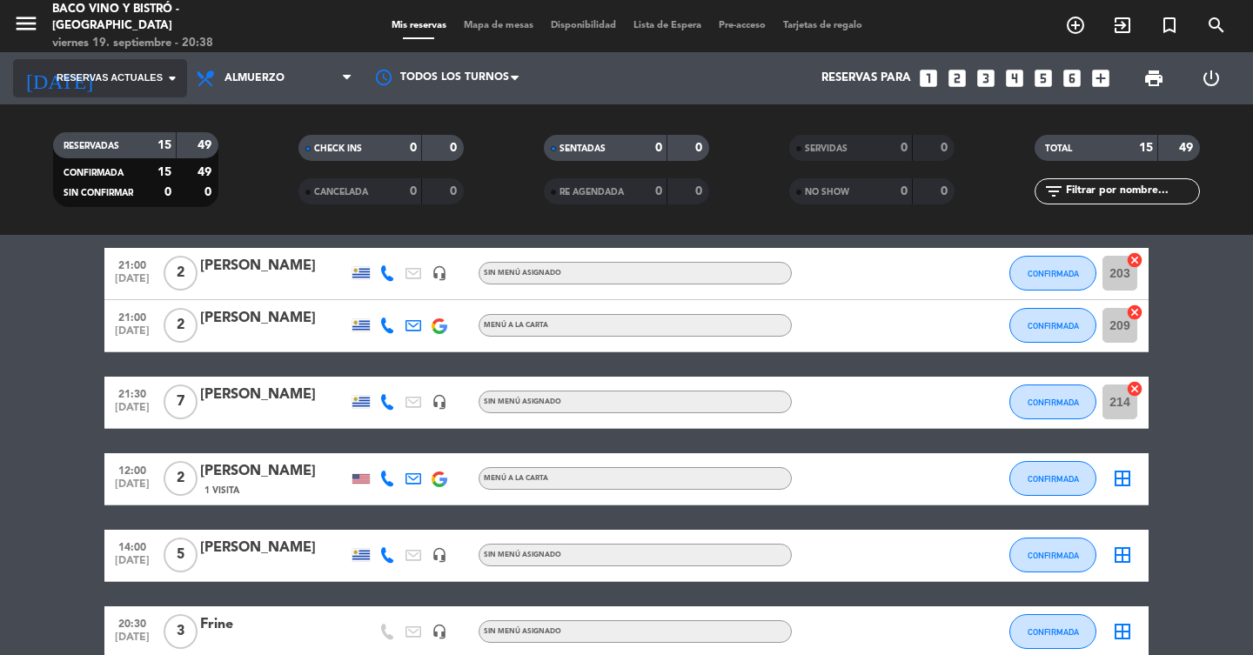
click at [102, 75] on span "Reservas actuales" at bounding box center [110, 78] width 106 height 16
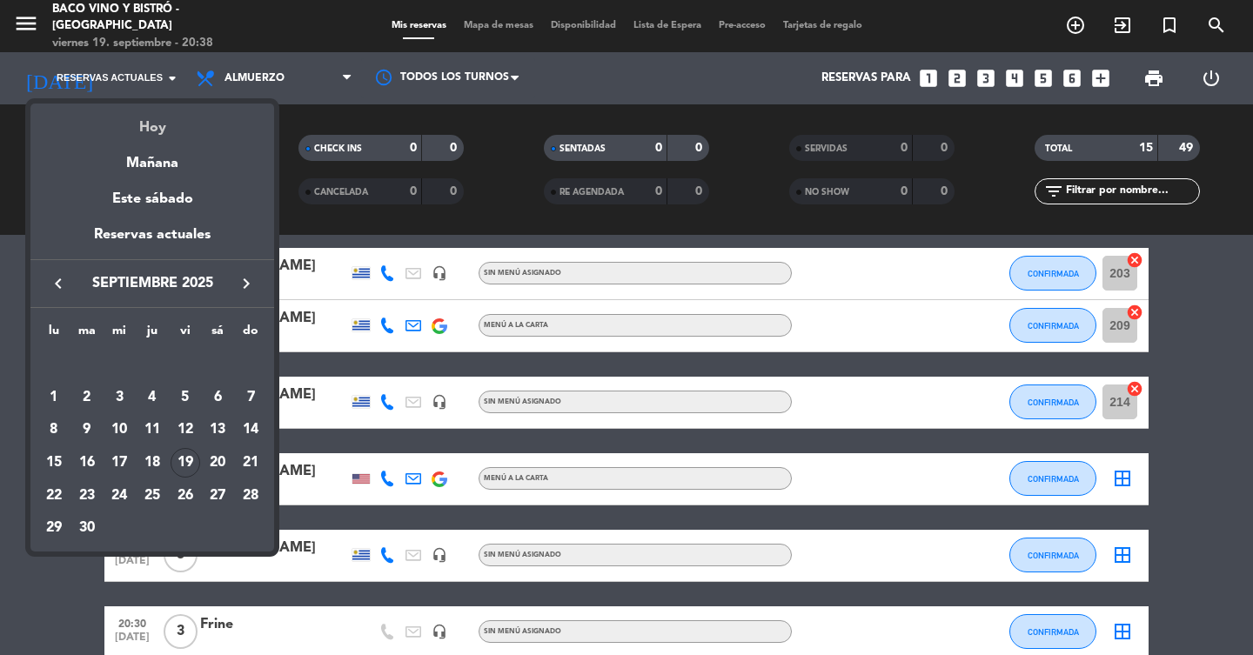
click at [145, 121] on div "Hoy" at bounding box center [152, 122] width 244 height 36
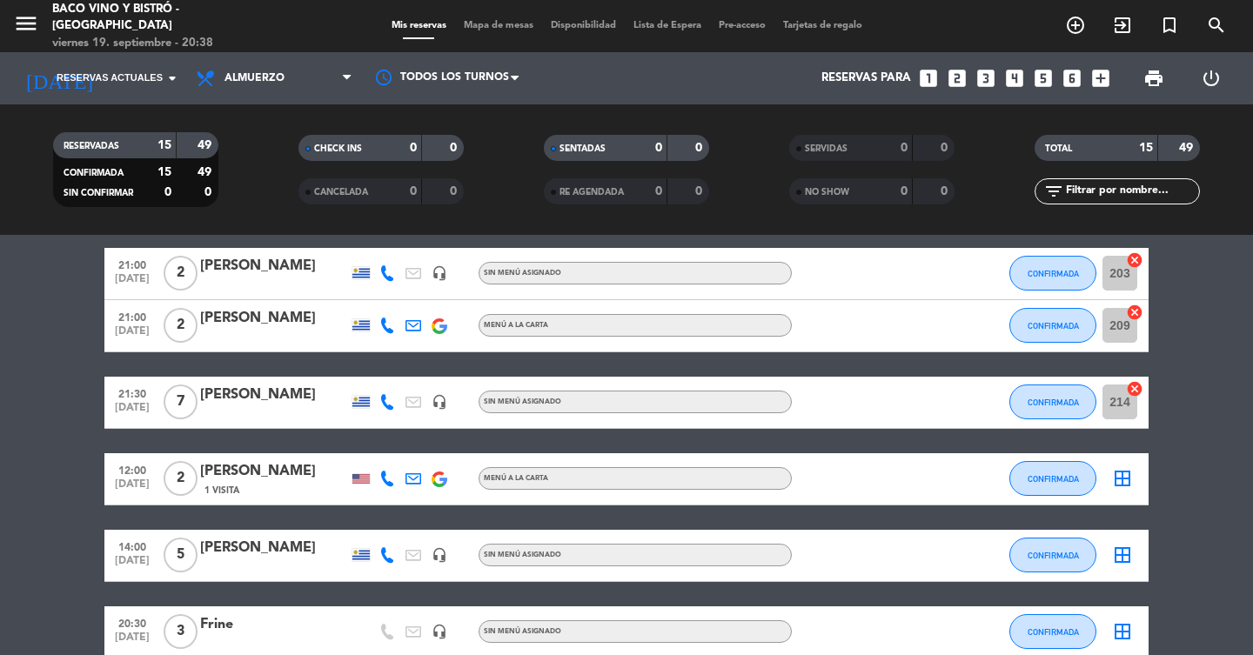
type input "[DATE]"
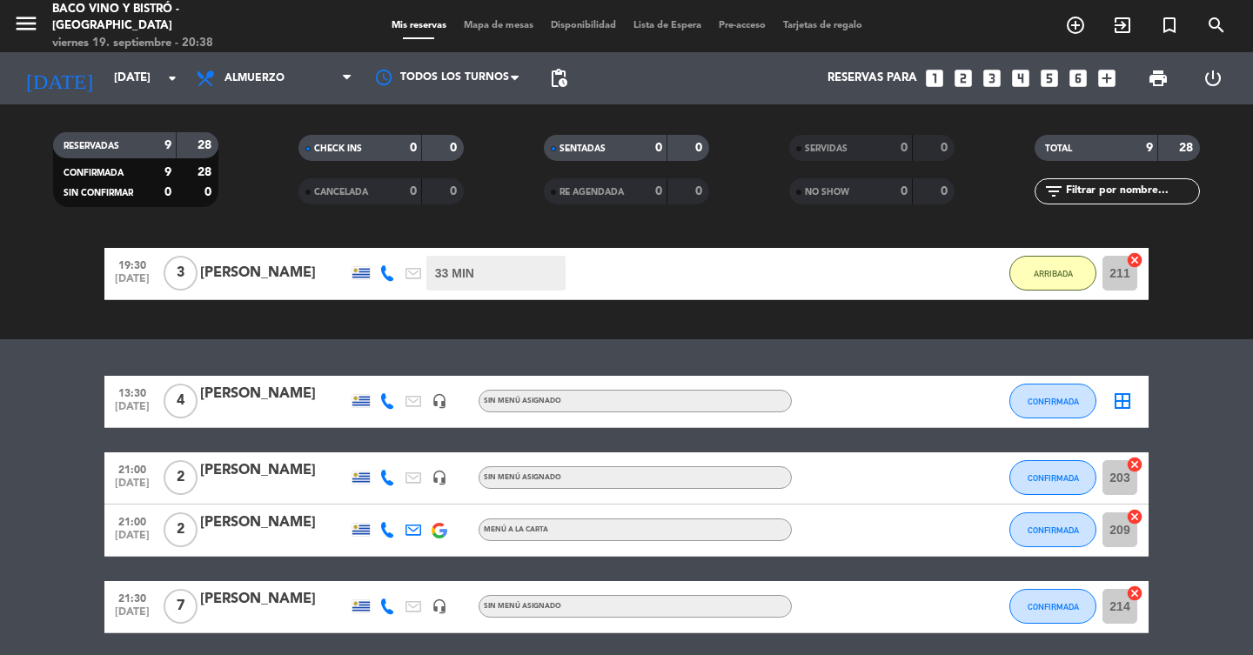
scroll to position [494, 0]
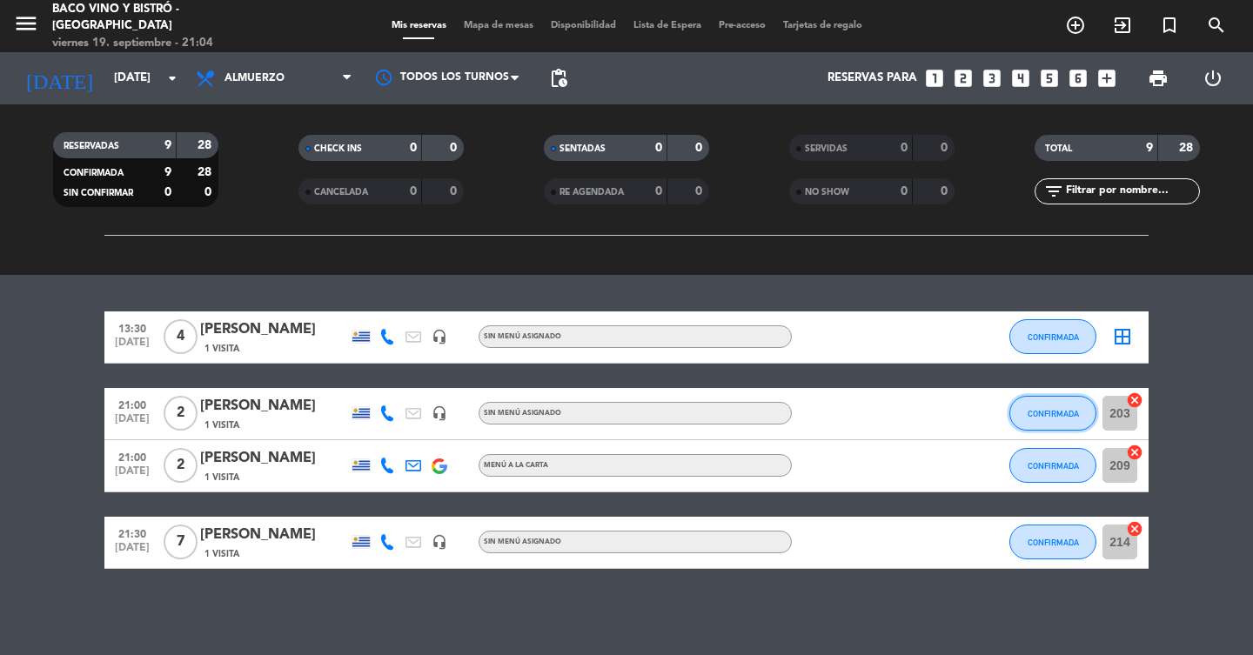
click at [1075, 405] on button "CONFIRMADA" at bounding box center [1052, 413] width 87 height 35
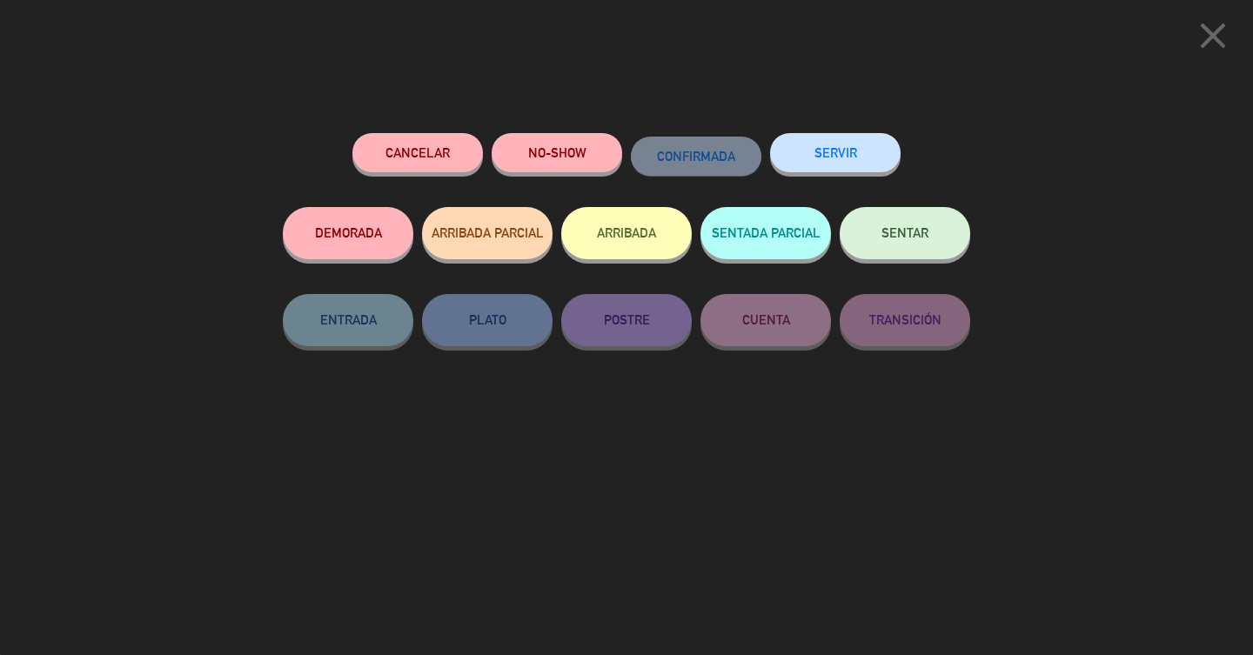
click at [603, 245] on button "ARRIBADA" at bounding box center [626, 233] width 131 height 52
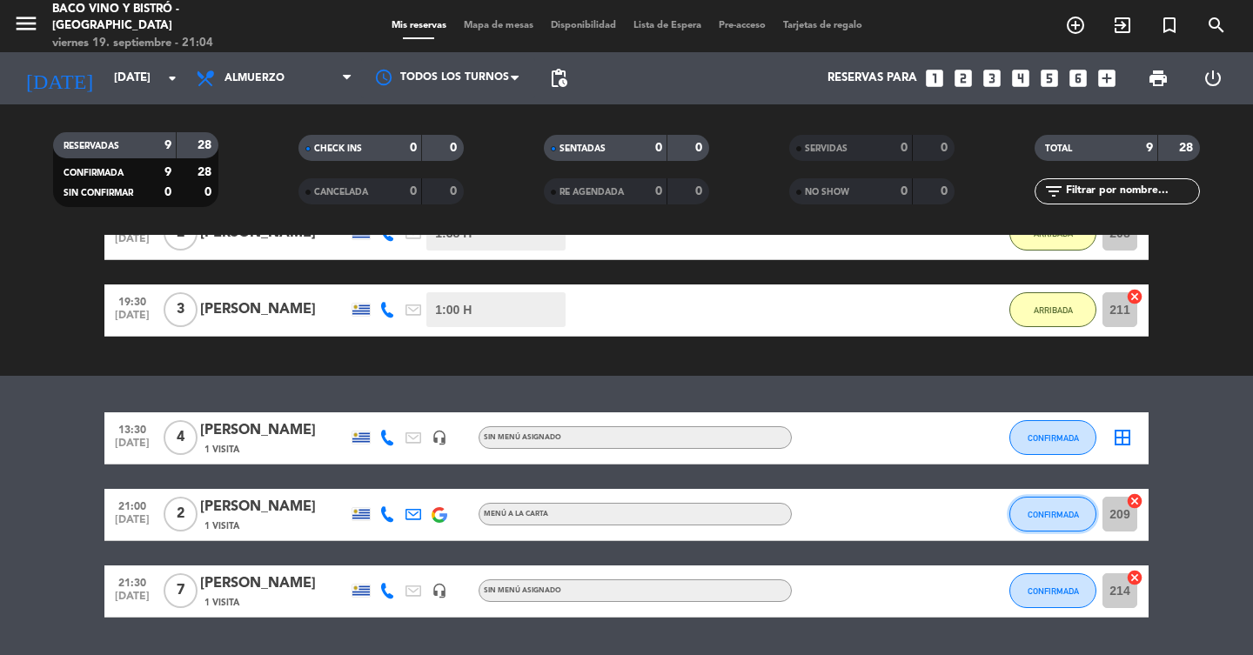
click at [1037, 517] on span "CONFIRMADA" at bounding box center [1053, 515] width 51 height 10
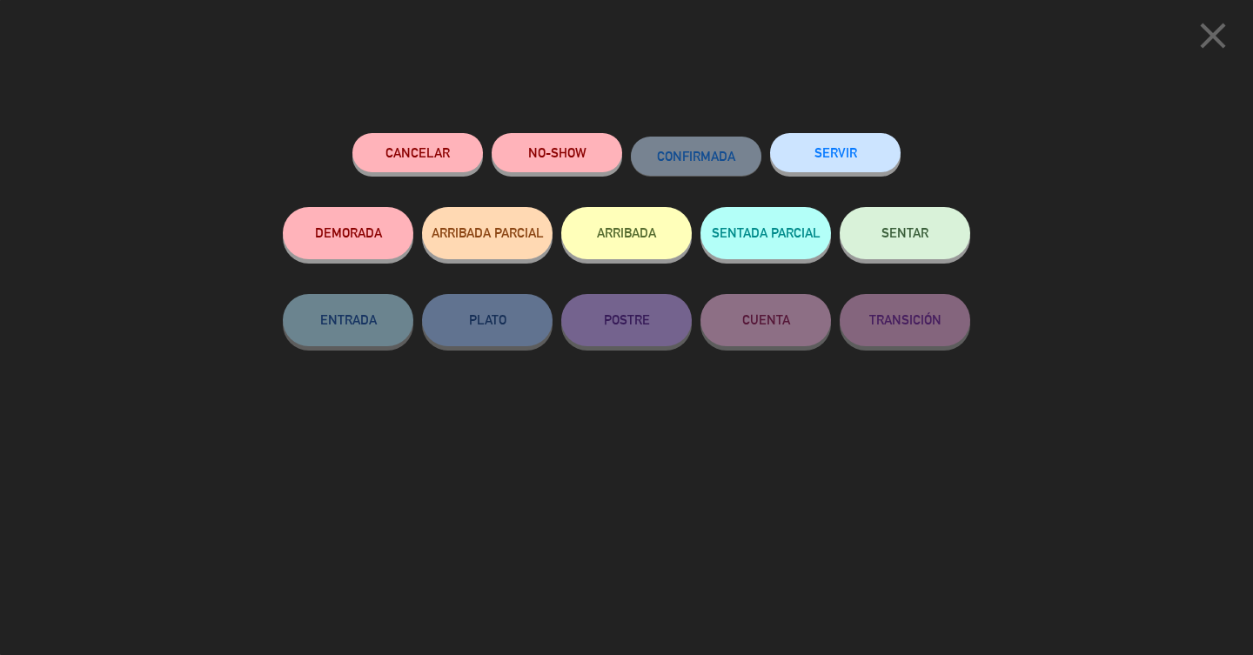
click at [632, 258] on button "ARRIBADA" at bounding box center [626, 233] width 131 height 52
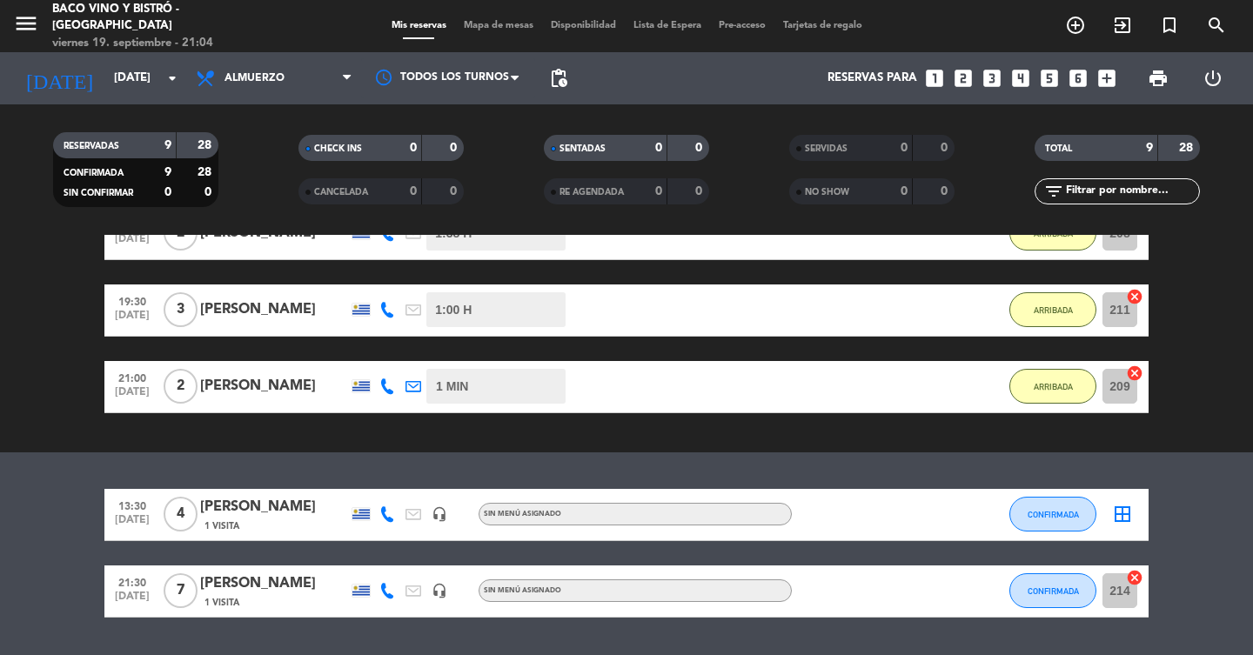
scroll to position [543, 0]
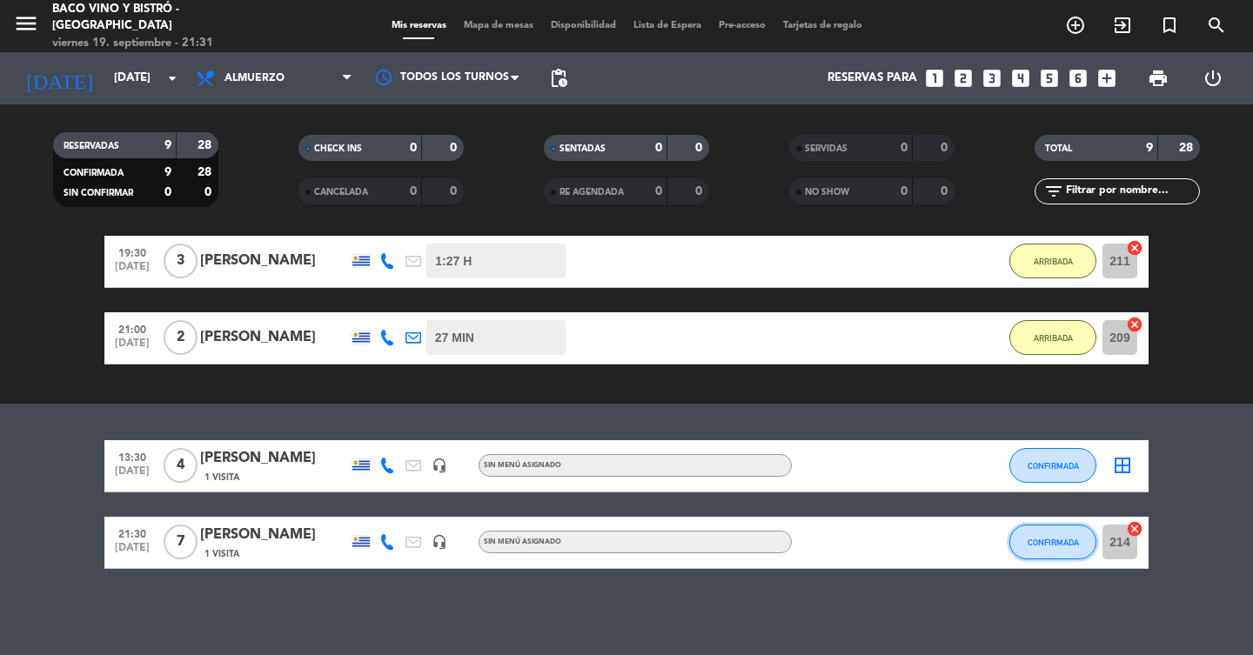
click at [1061, 541] on span "CONFIRMADA" at bounding box center [1053, 543] width 51 height 10
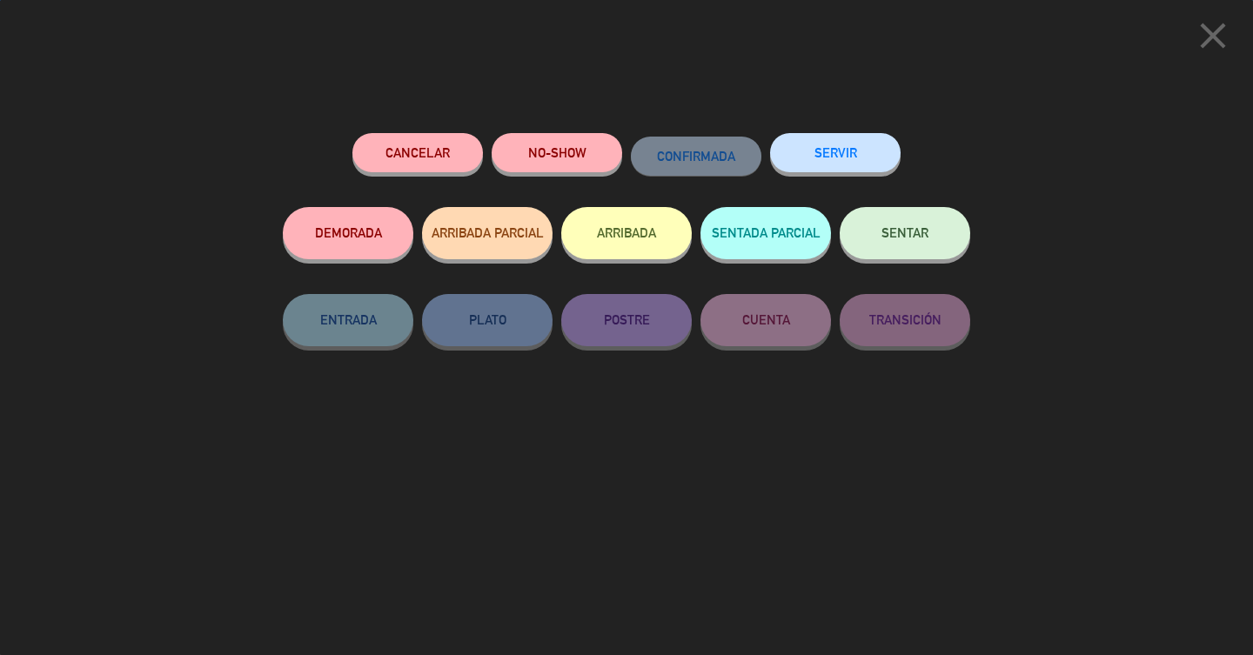
click at [645, 231] on button "ARRIBADA" at bounding box center [626, 233] width 131 height 52
